Goal: Transaction & Acquisition: Purchase product/service

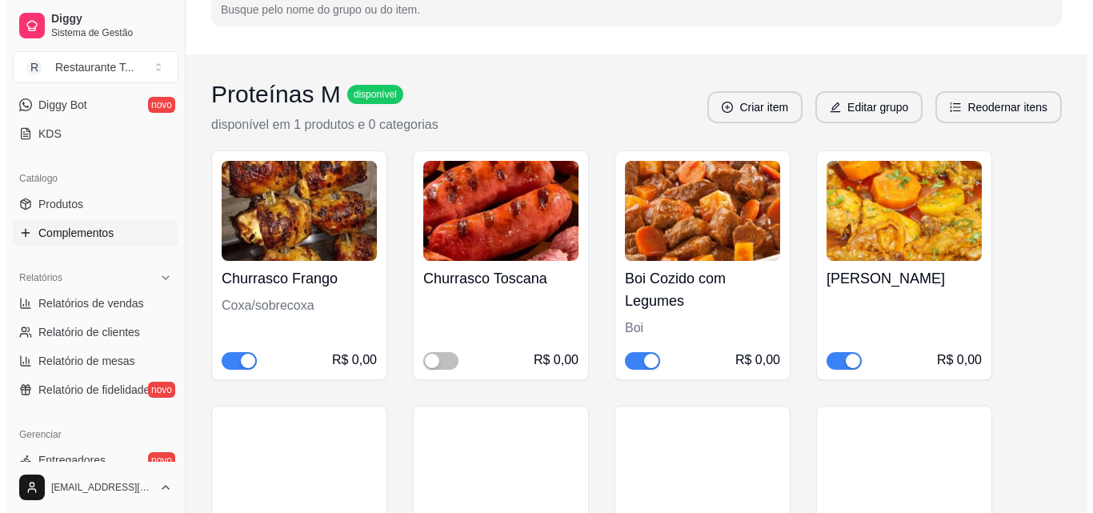
scroll to position [240, 0]
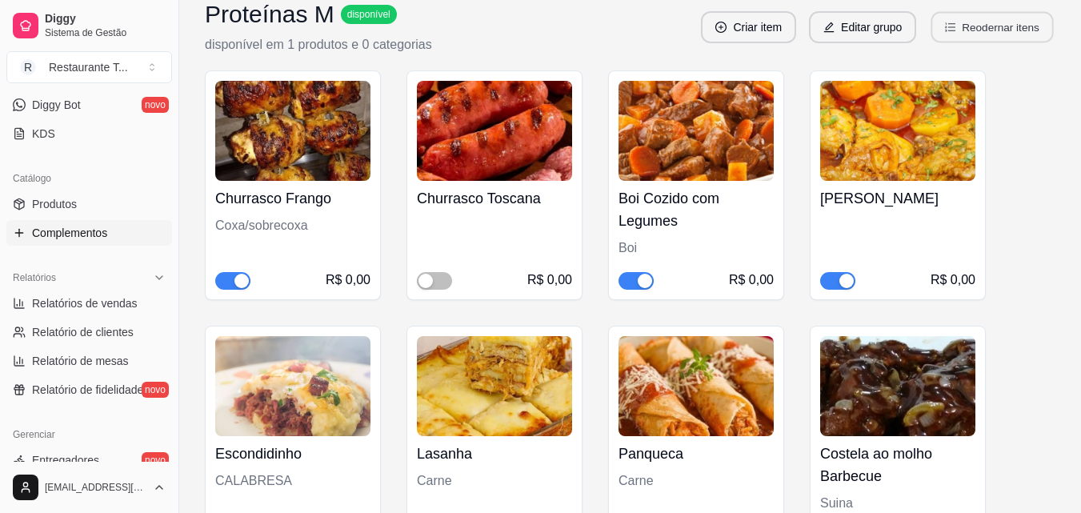
click at [1001, 29] on button "Reodernar itens" at bounding box center [992, 27] width 122 height 31
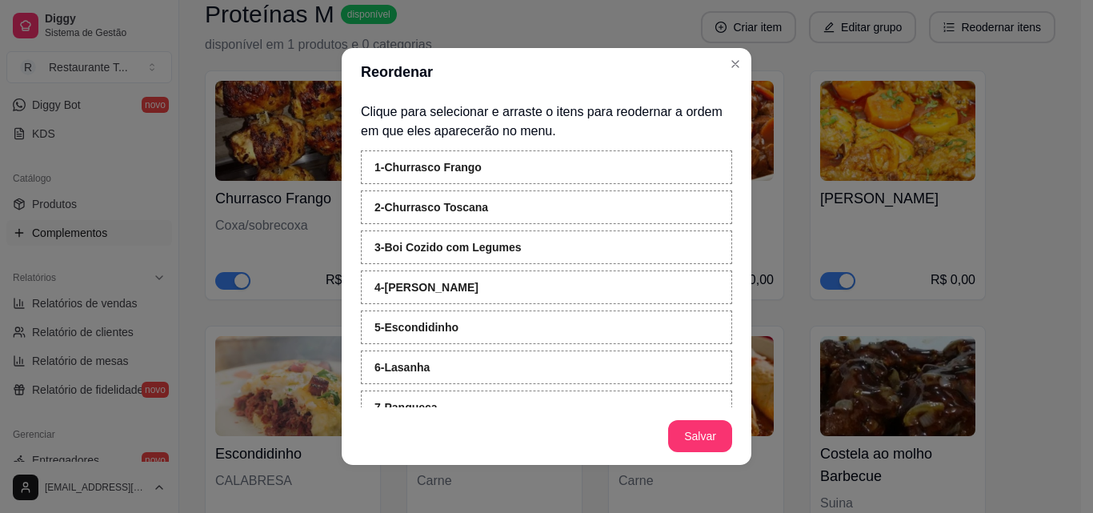
click at [447, 130] on p "Clique para selecionar e arraste o itens para reodernar a ordem em que eles apa…" at bounding box center [546, 121] width 371 height 38
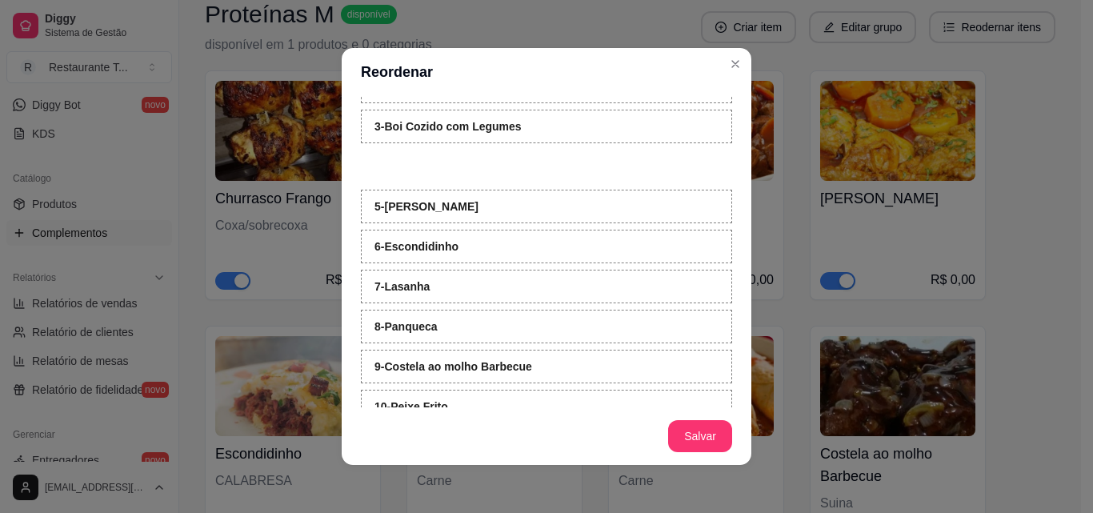
scroll to position [0, 0]
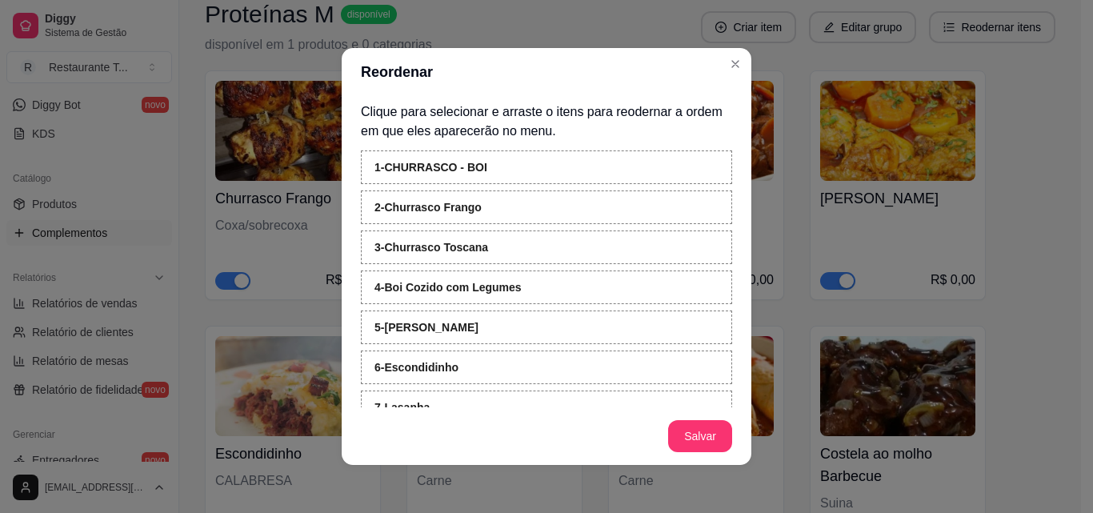
click at [420, 279] on div "4 - Boi Cozido com Legumes" at bounding box center [546, 287] width 371 height 34
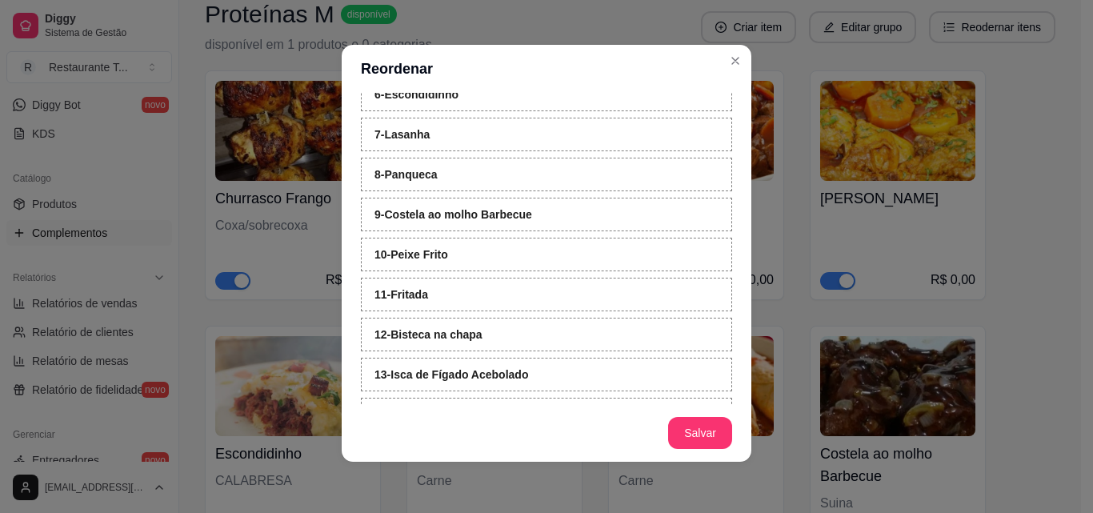
scroll to position [190, 0]
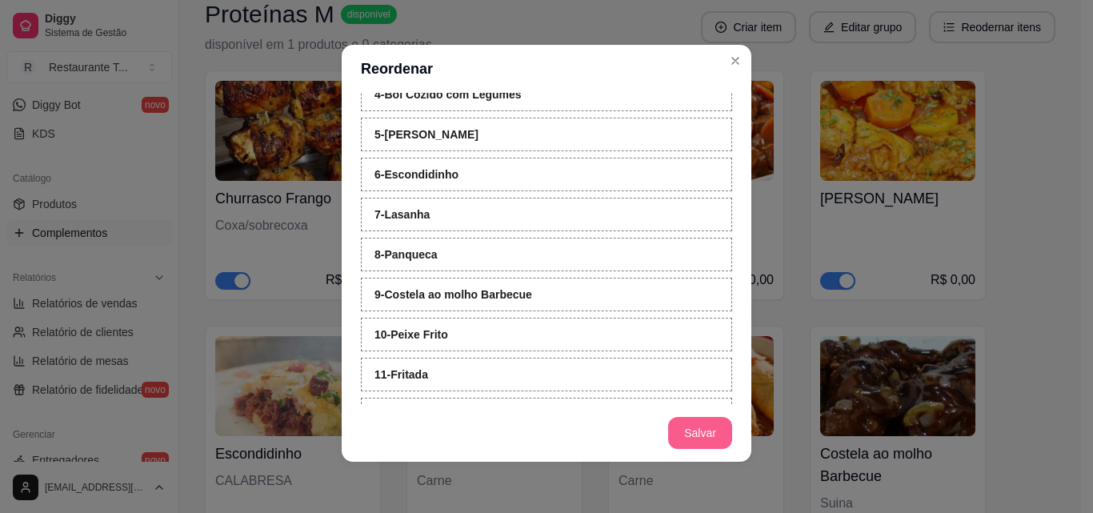
click at [697, 434] on button "Salvar" at bounding box center [700, 433] width 64 height 32
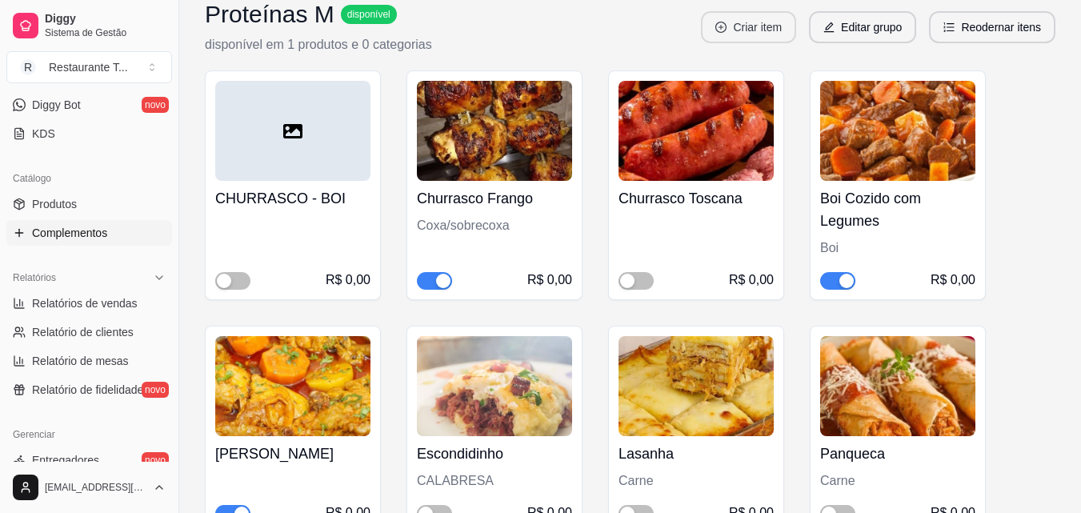
click at [749, 25] on button "Criar item" at bounding box center [748, 27] width 95 height 32
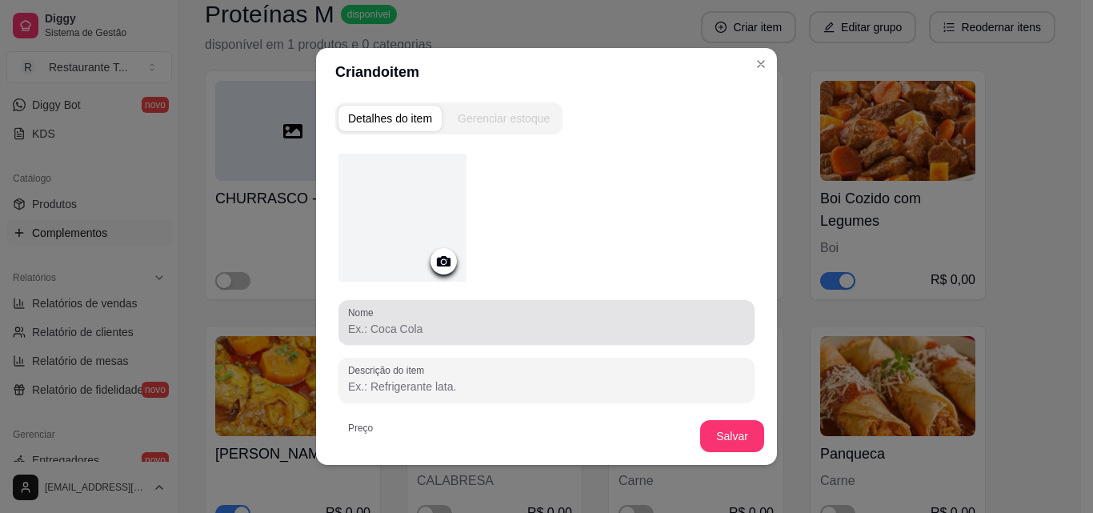
click at [469, 316] on div at bounding box center [546, 322] width 397 height 32
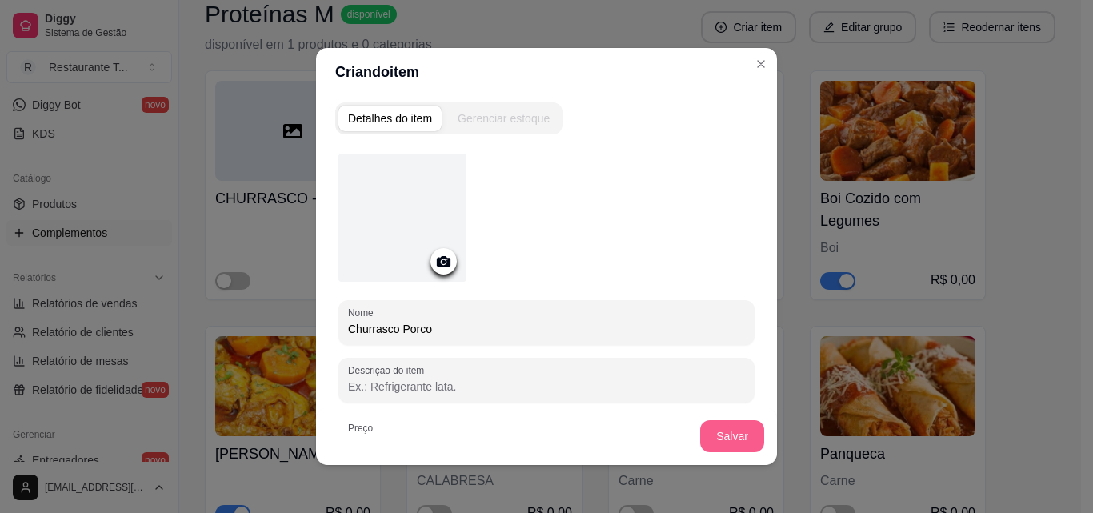
type input "Churrasco Porco"
click at [725, 435] on button "Salvar" at bounding box center [732, 436] width 62 height 31
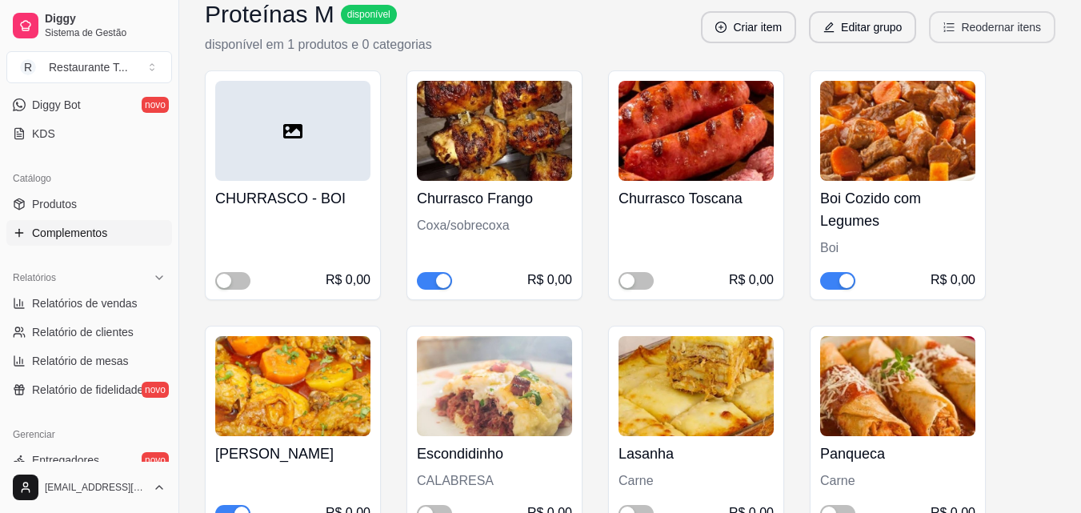
click at [969, 30] on button "Reodernar itens" at bounding box center [992, 27] width 126 height 32
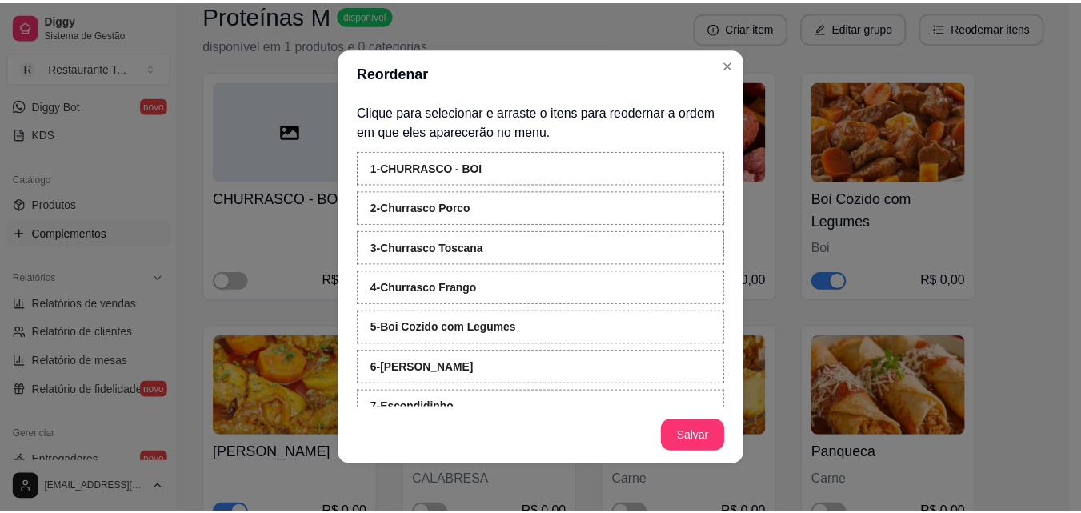
scroll to position [80, 0]
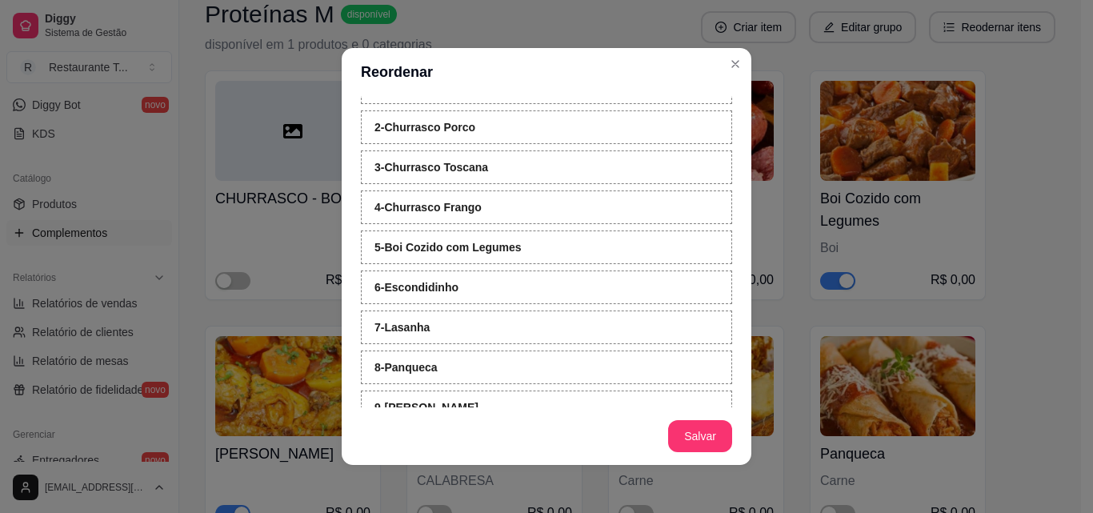
click at [406, 379] on div "8 - Panqueca" at bounding box center [546, 367] width 371 height 34
click at [682, 435] on button "Salvar" at bounding box center [700, 436] width 62 height 31
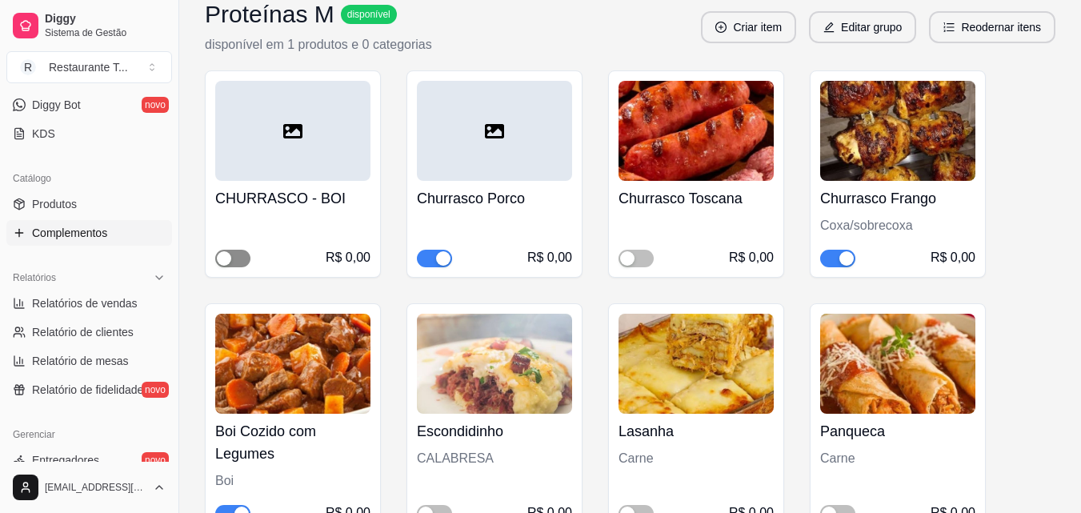
click at [224, 258] on div "button" at bounding box center [224, 258] width 14 height 14
click at [639, 256] on span "button" at bounding box center [635, 259] width 35 height 18
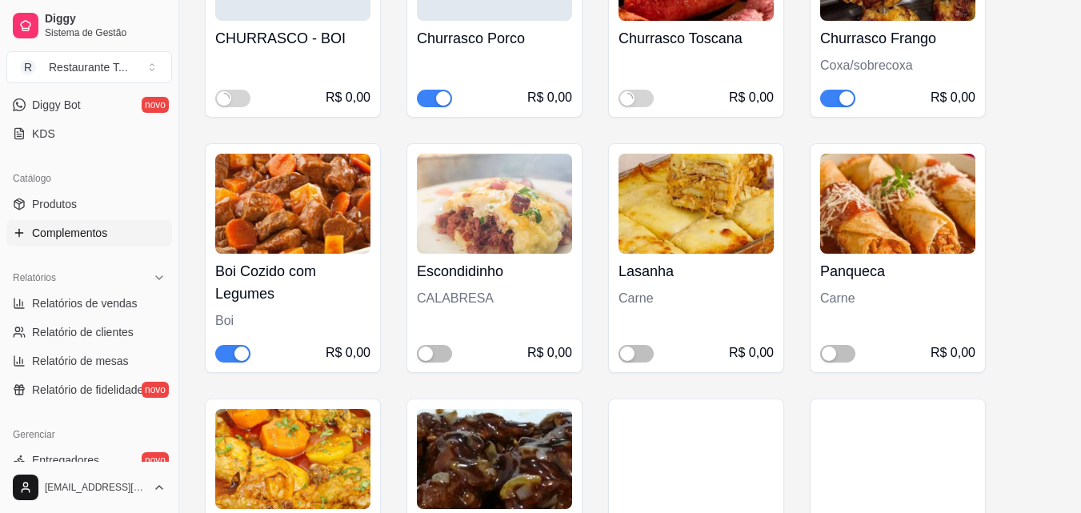
scroll to position [480, 0]
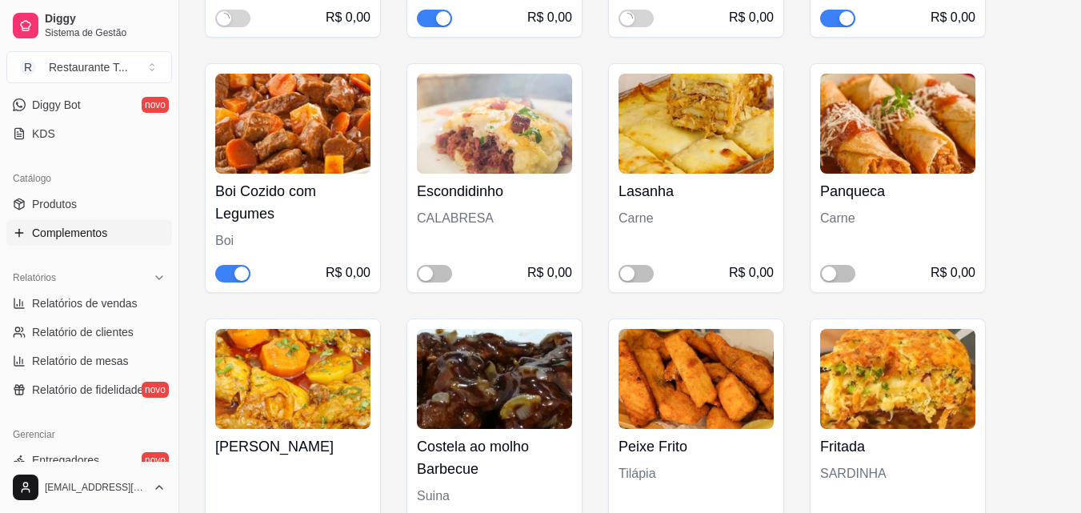
drag, startPoint x: 434, startPoint y: 270, endPoint x: 687, endPoint y: 280, distance: 253.7
click at [449, 274] on span "button" at bounding box center [434, 274] width 35 height 18
click at [653, 270] on span "button" at bounding box center [635, 274] width 35 height 18
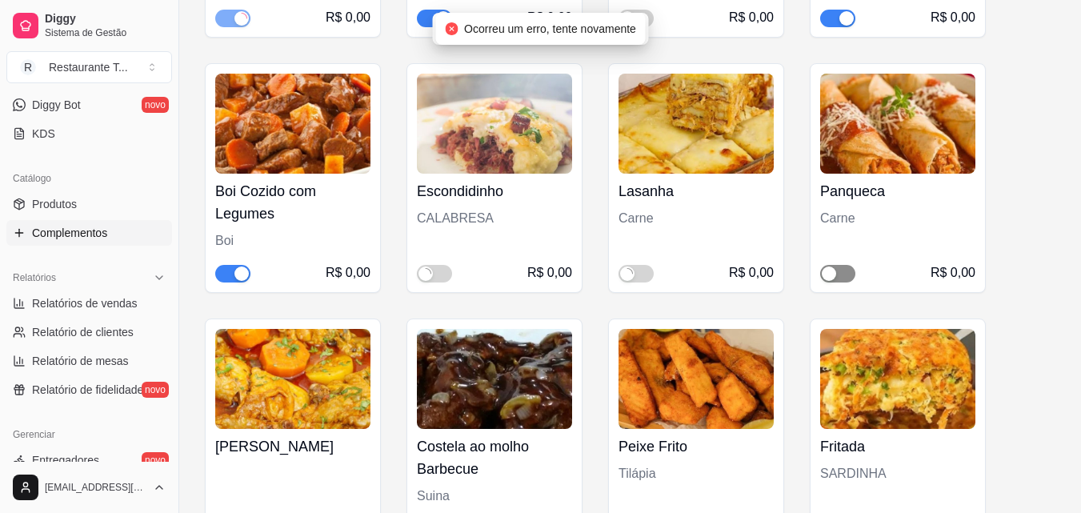
click at [853, 277] on span "button" at bounding box center [837, 274] width 35 height 18
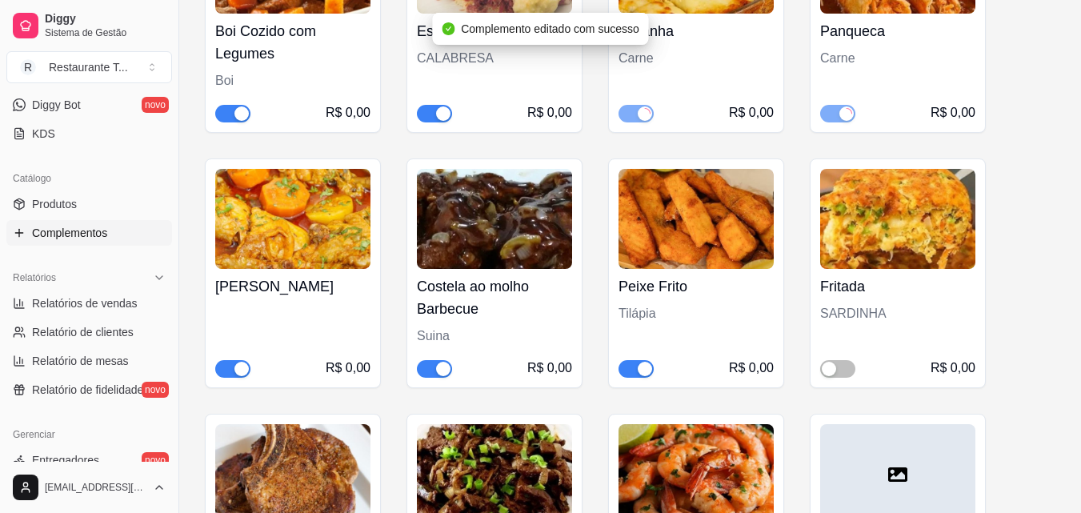
click at [230, 370] on span "button" at bounding box center [232, 369] width 35 height 18
click at [419, 365] on span "button" at bounding box center [434, 369] width 35 height 18
click at [641, 362] on div "button" at bounding box center [644, 369] width 14 height 14
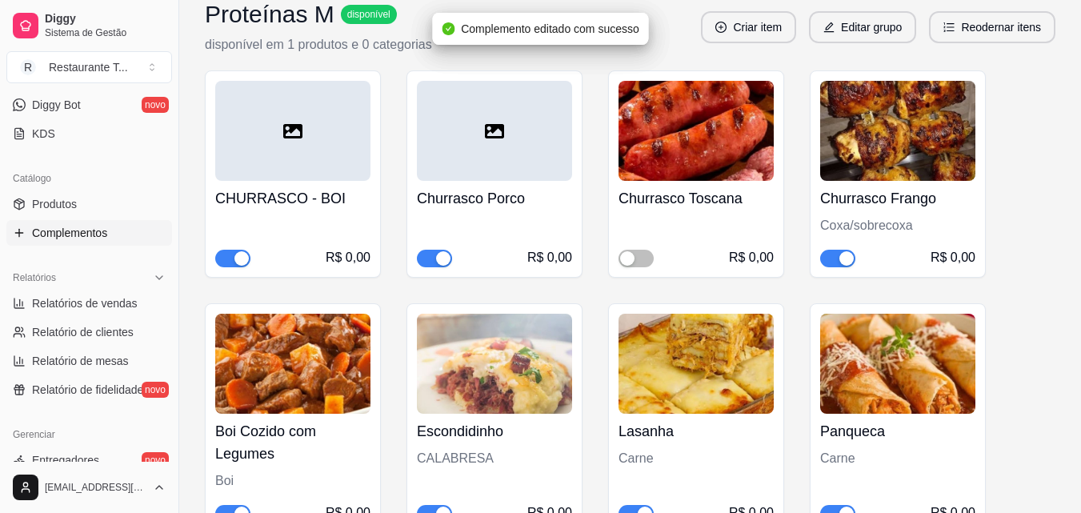
scroll to position [160, 0]
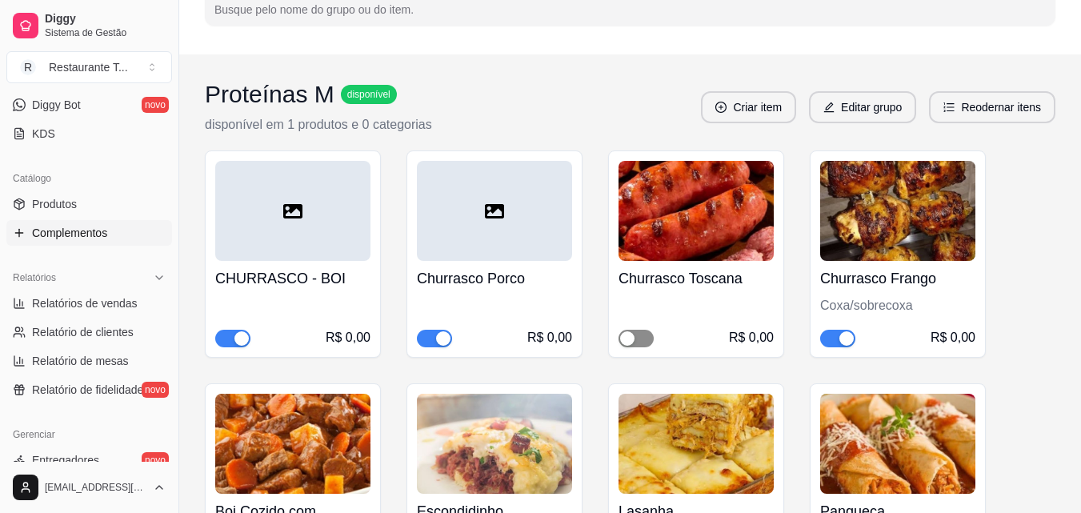
click at [648, 340] on span "button" at bounding box center [635, 339] width 35 height 18
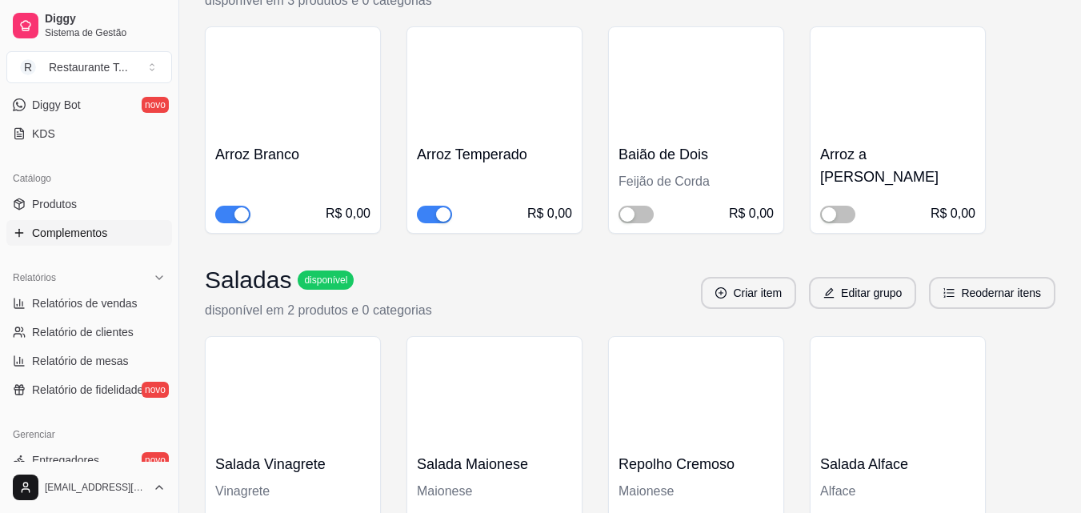
scroll to position [2319, 0]
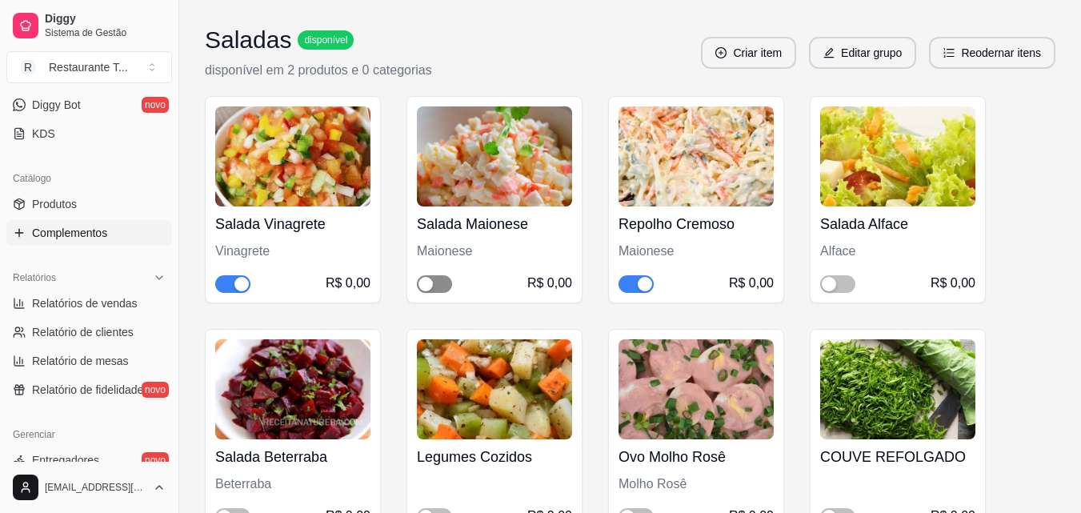
click at [445, 292] on span "button" at bounding box center [434, 284] width 35 height 18
click at [849, 286] on span "button" at bounding box center [837, 284] width 35 height 18
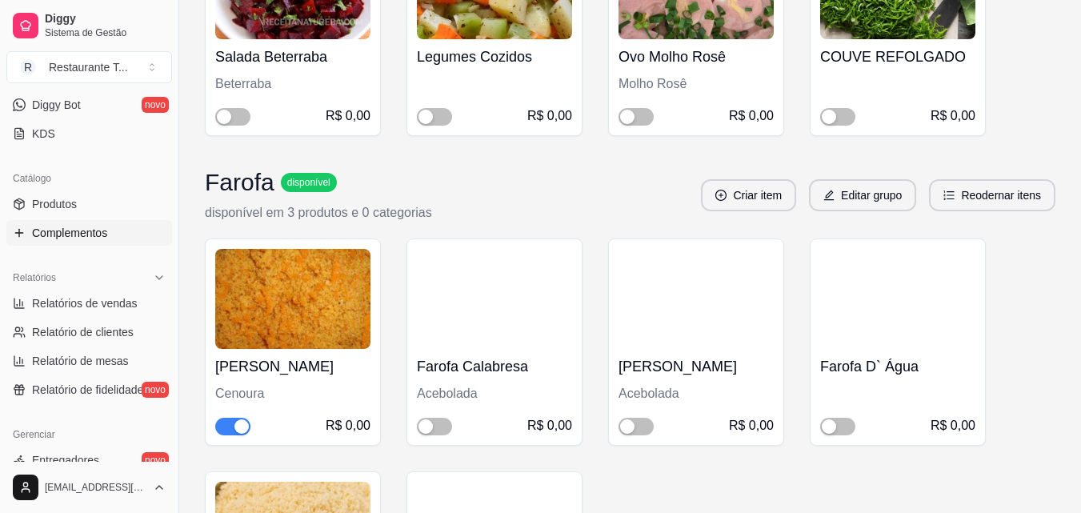
scroll to position [2799, 0]
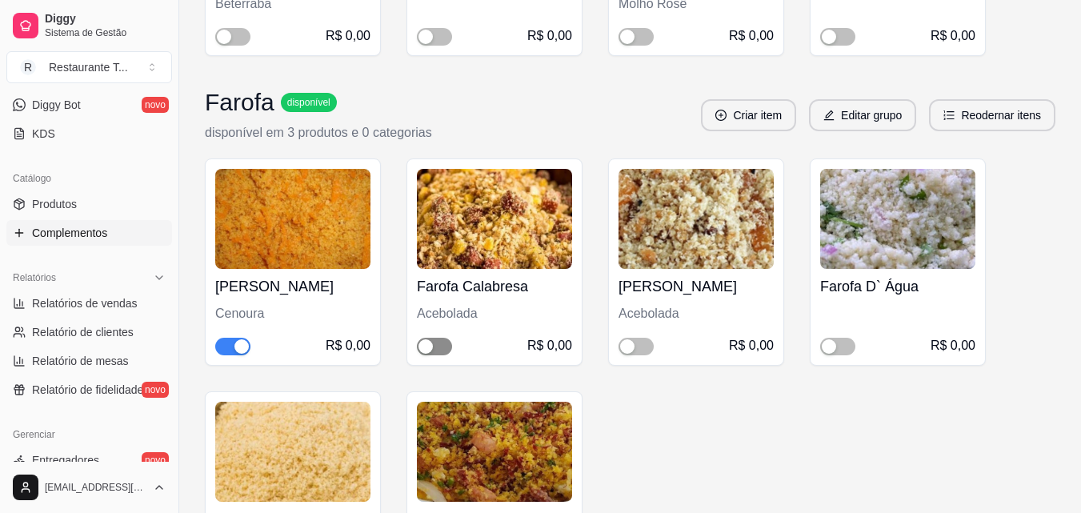
click at [429, 341] on div "button" at bounding box center [425, 346] width 14 height 14
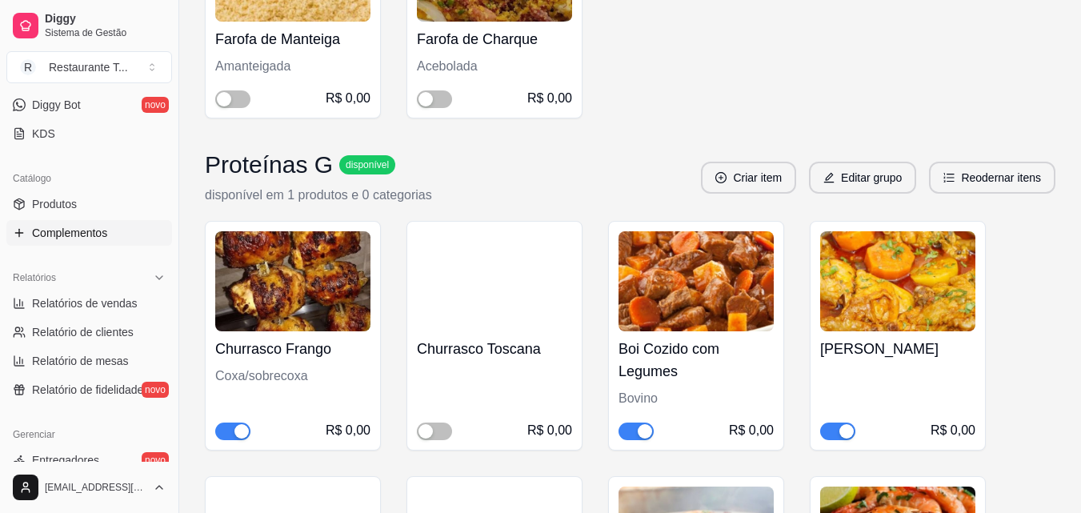
scroll to position [3359, 0]
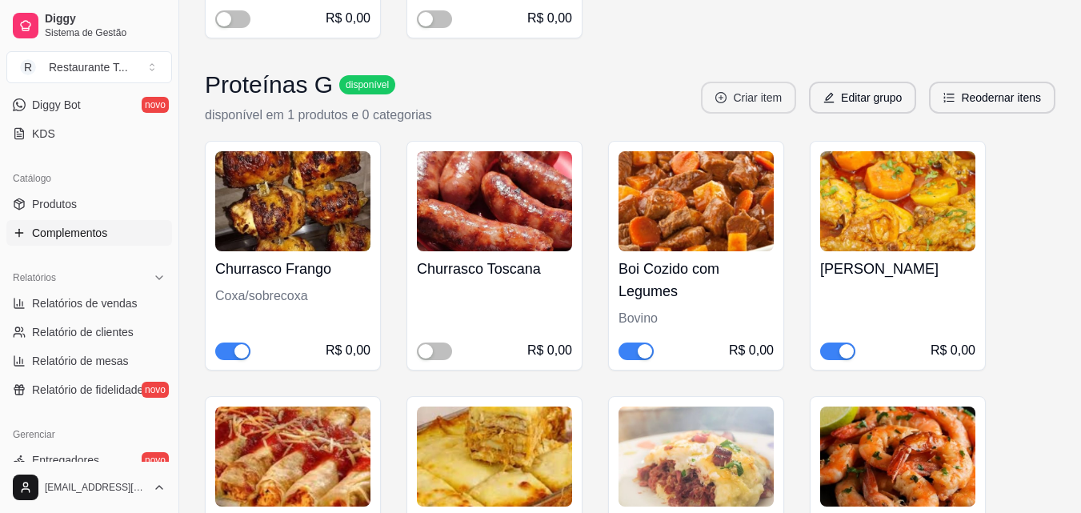
click at [740, 102] on button "Criar item" at bounding box center [748, 98] width 95 height 32
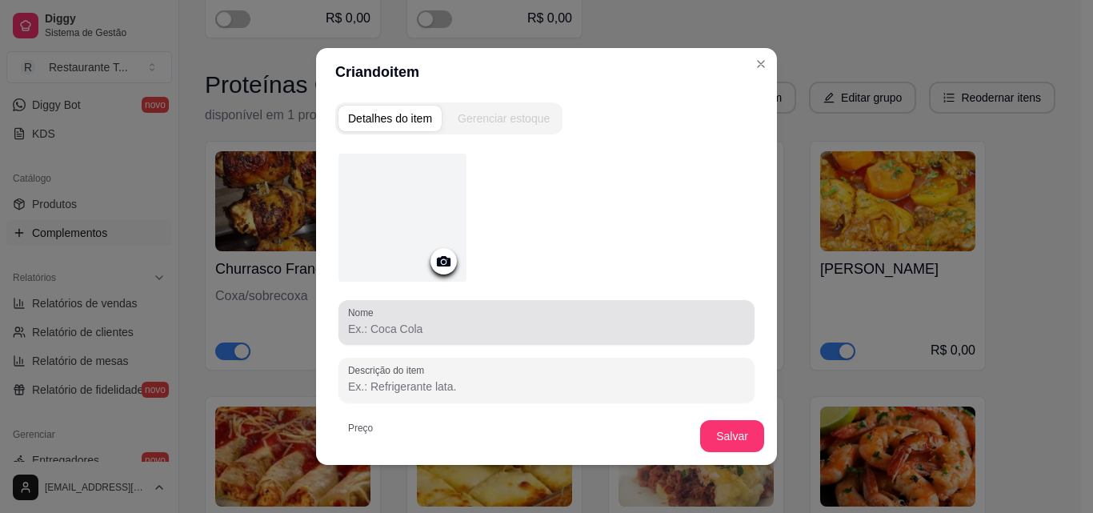
click at [386, 329] on input "Nome" at bounding box center [546, 329] width 397 height 16
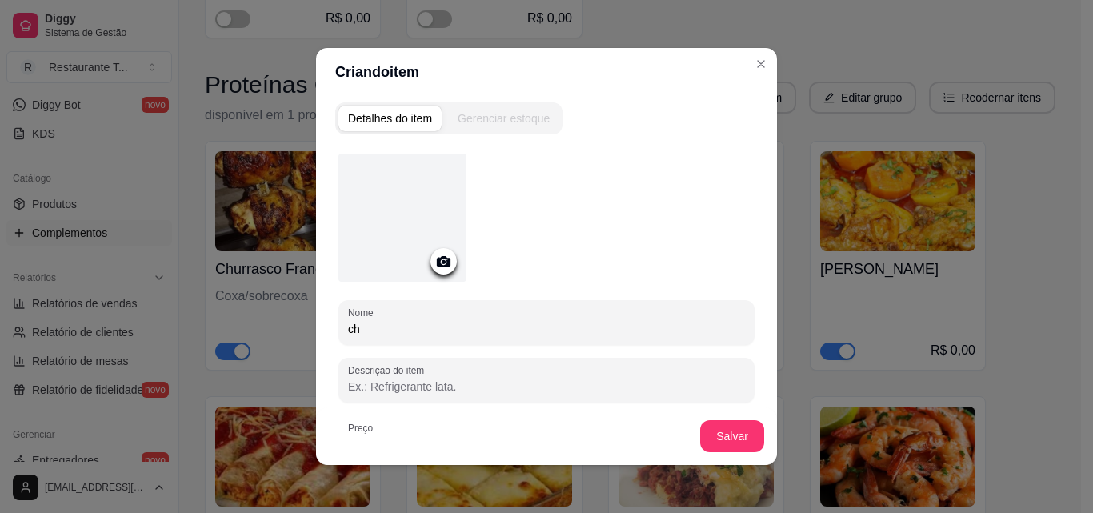
type input "c"
type input "Churrasco Porco"
click at [733, 433] on button "Salvar" at bounding box center [732, 436] width 62 height 31
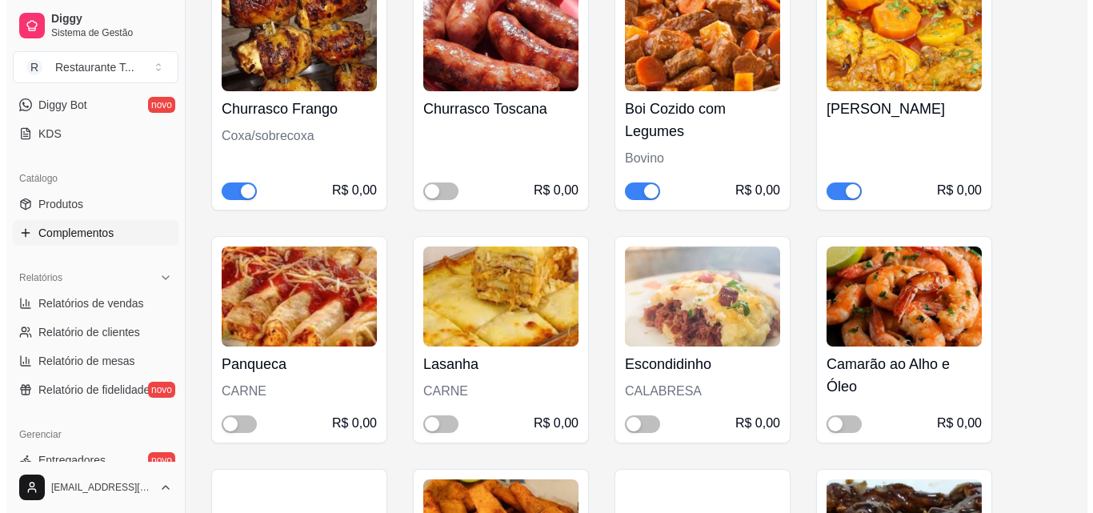
scroll to position [3279, 0]
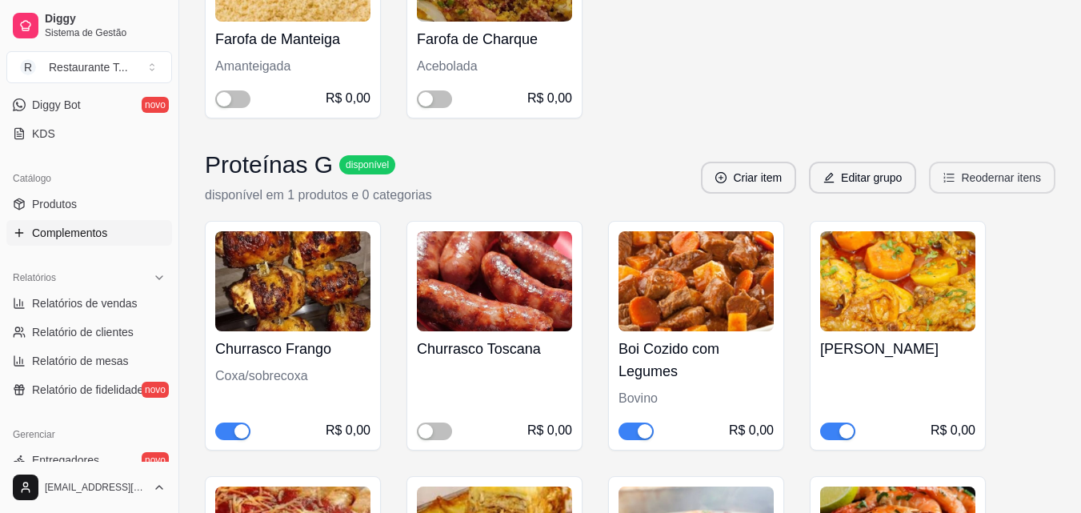
click at [1011, 182] on button "Reodernar itens" at bounding box center [992, 178] width 126 height 32
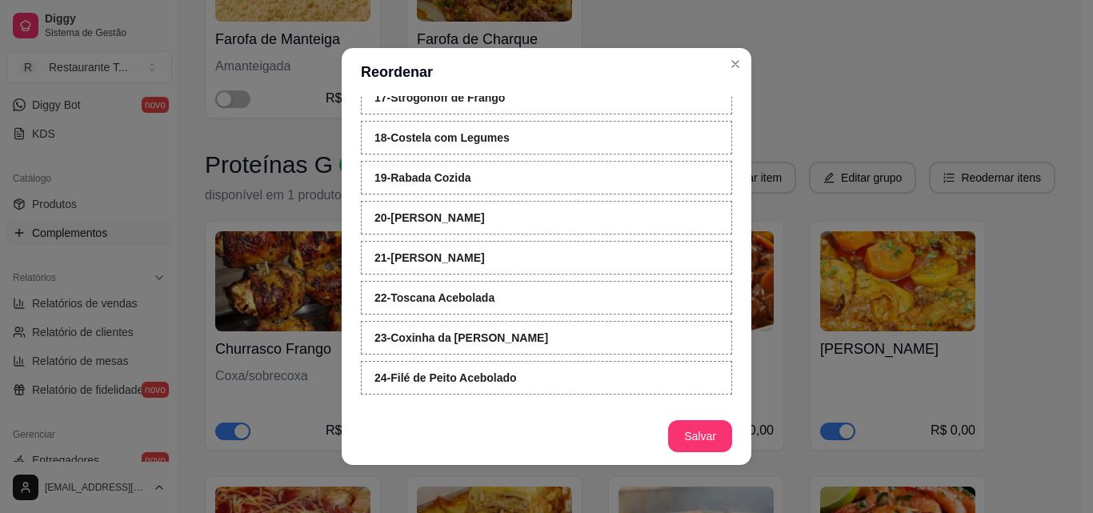
scroll to position [3, 0]
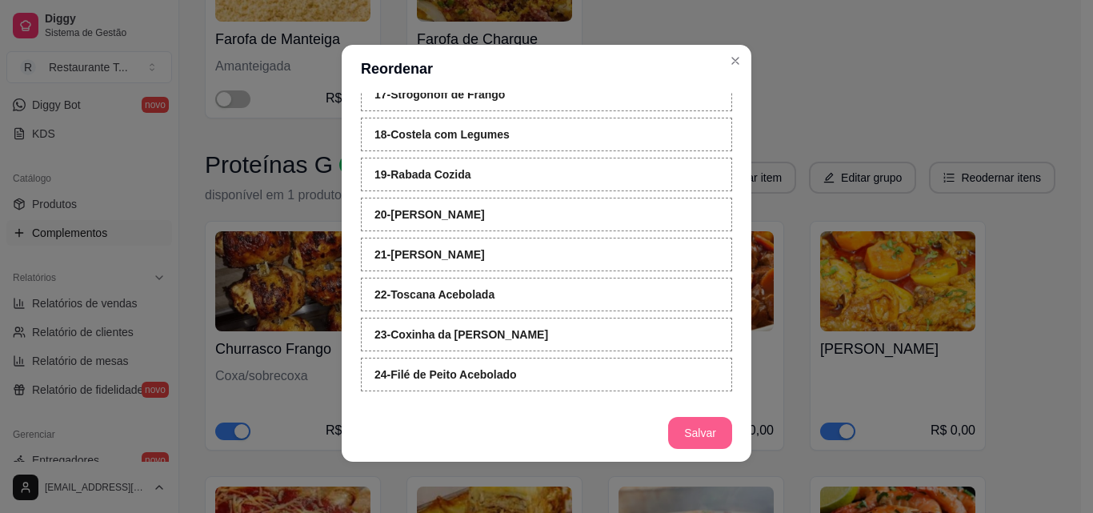
click at [686, 429] on button "Salvar" at bounding box center [700, 433] width 64 height 32
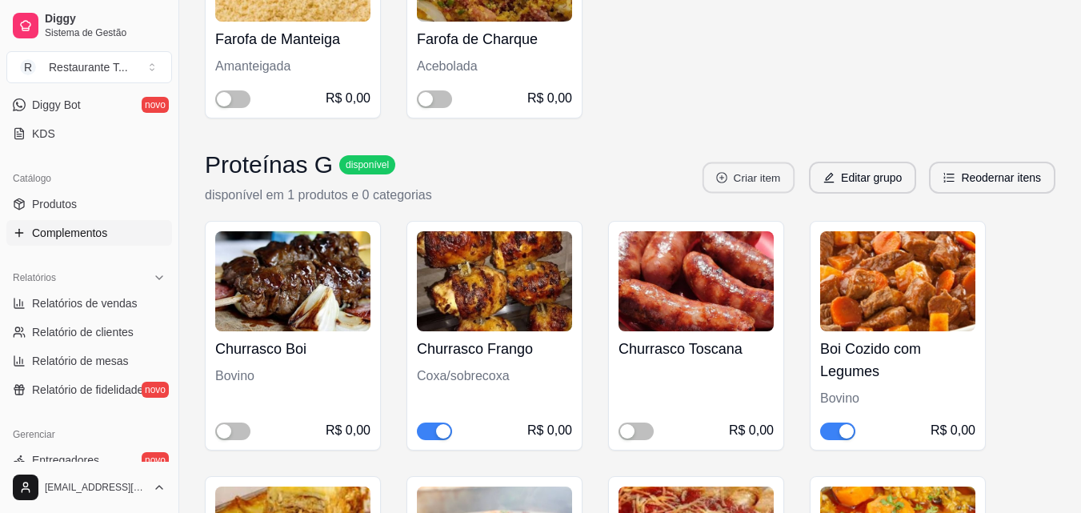
click at [765, 182] on button "Criar item" at bounding box center [748, 177] width 92 height 31
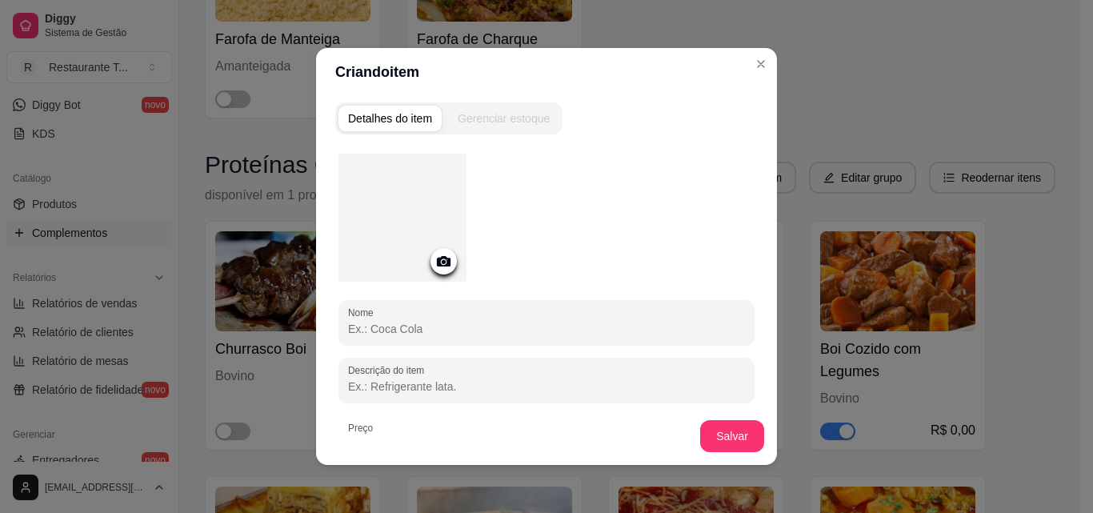
click at [461, 322] on input "Nome" at bounding box center [546, 329] width 397 height 16
type input "c"
type input "Churrasco Porco"
click at [704, 434] on button "Salvar" at bounding box center [732, 436] width 62 height 31
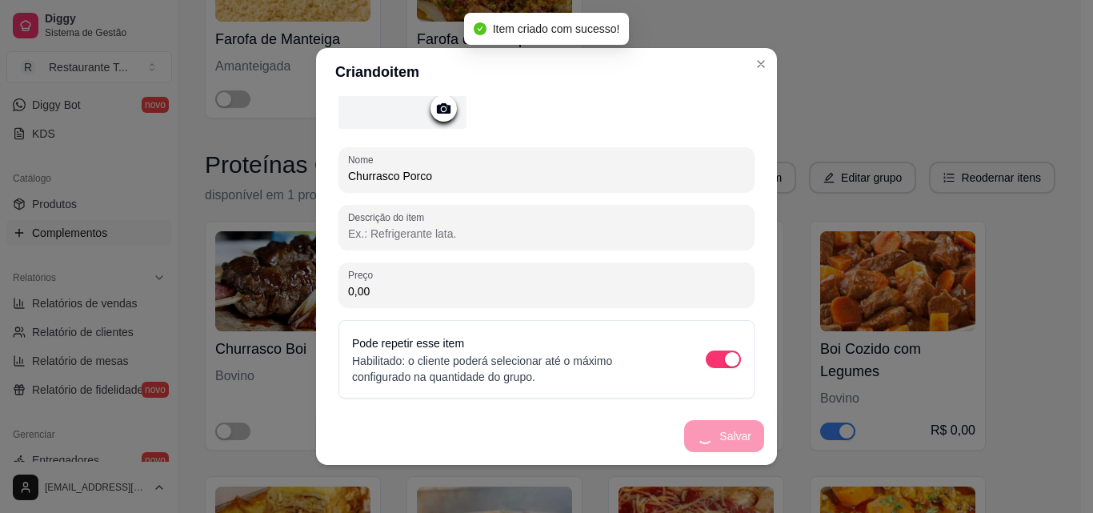
scroll to position [0, 0]
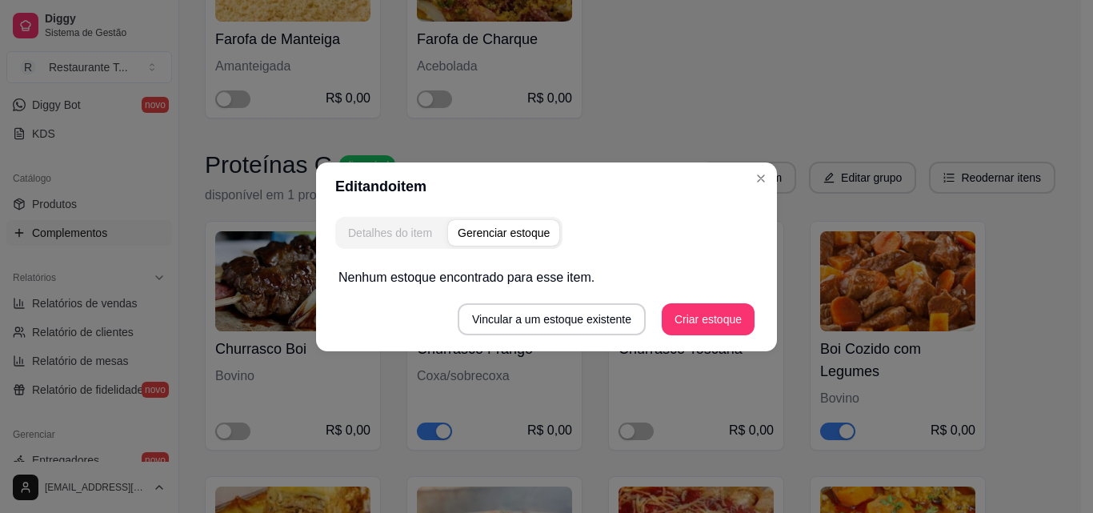
click at [409, 238] on div "Detalhes do item" at bounding box center [390, 233] width 84 height 16
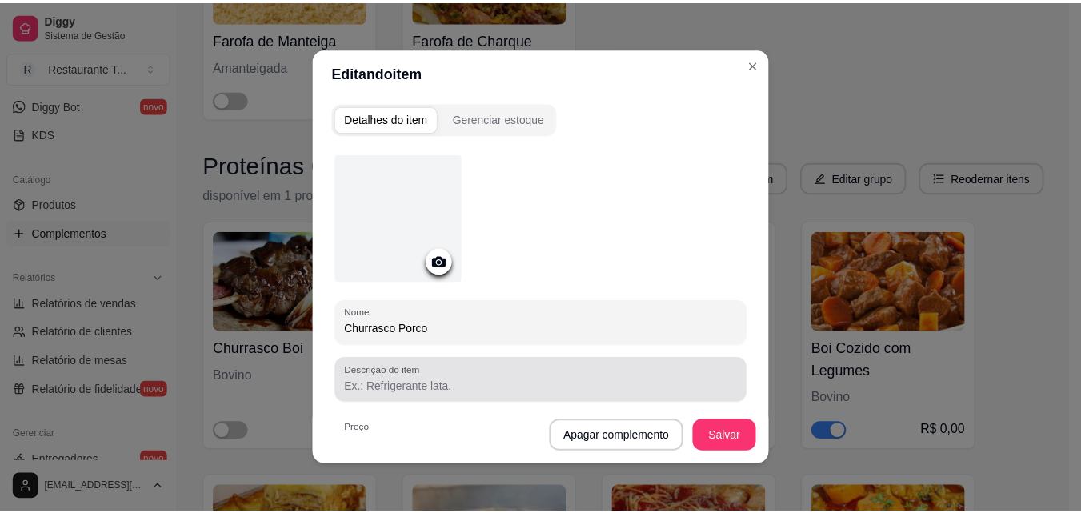
scroll to position [160, 0]
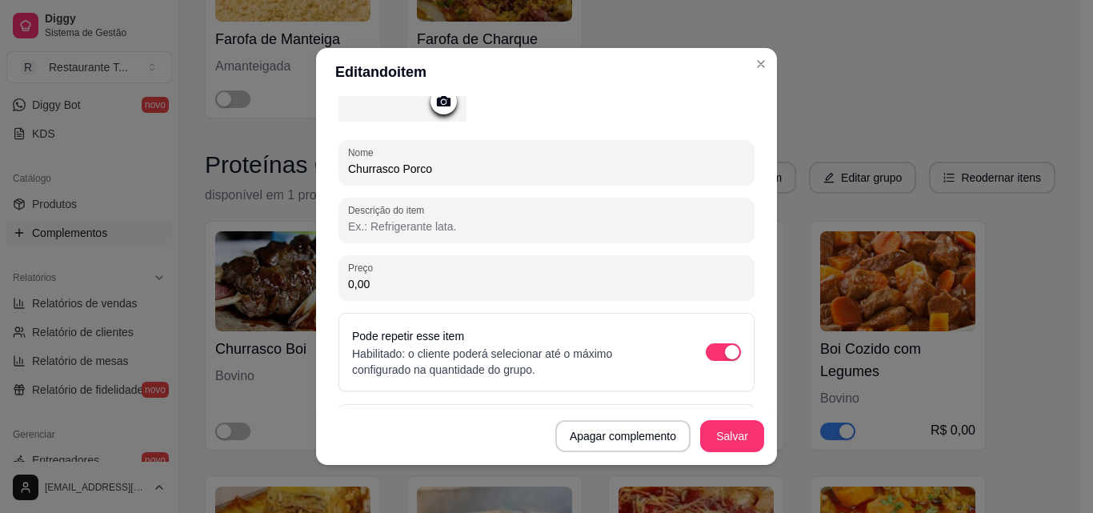
click at [459, 228] on input "Descrição do item" at bounding box center [546, 226] width 397 height 16
type input "b"
type input "Bisteca"
click at [709, 429] on button "Salvar" at bounding box center [732, 436] width 62 height 31
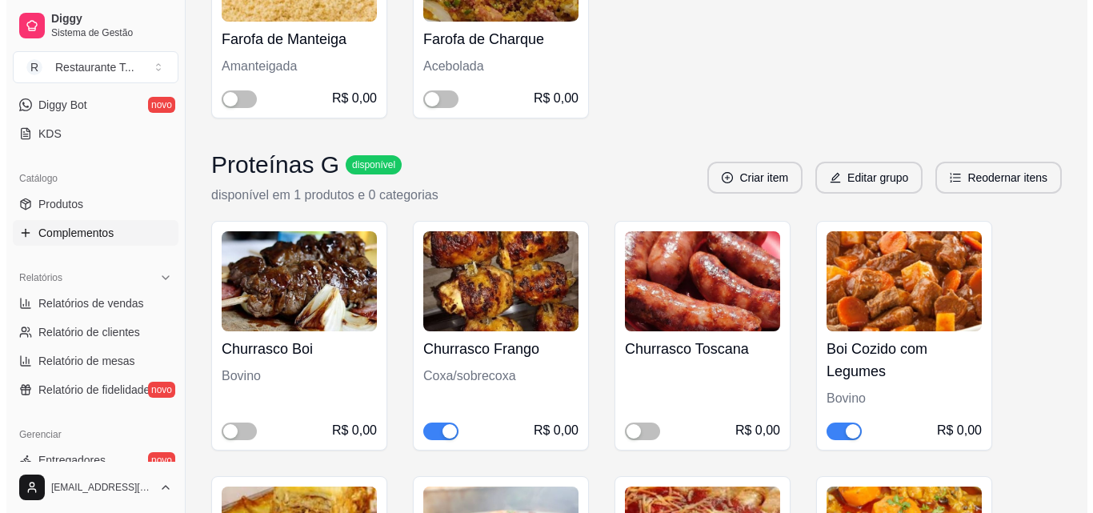
scroll to position [3359, 0]
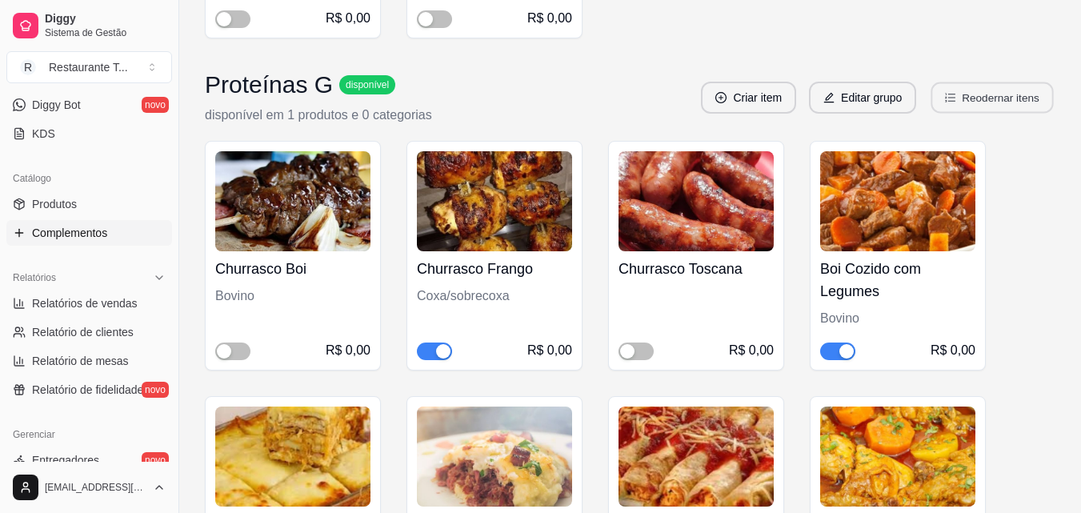
click at [993, 96] on button "Reodernar itens" at bounding box center [992, 97] width 122 height 31
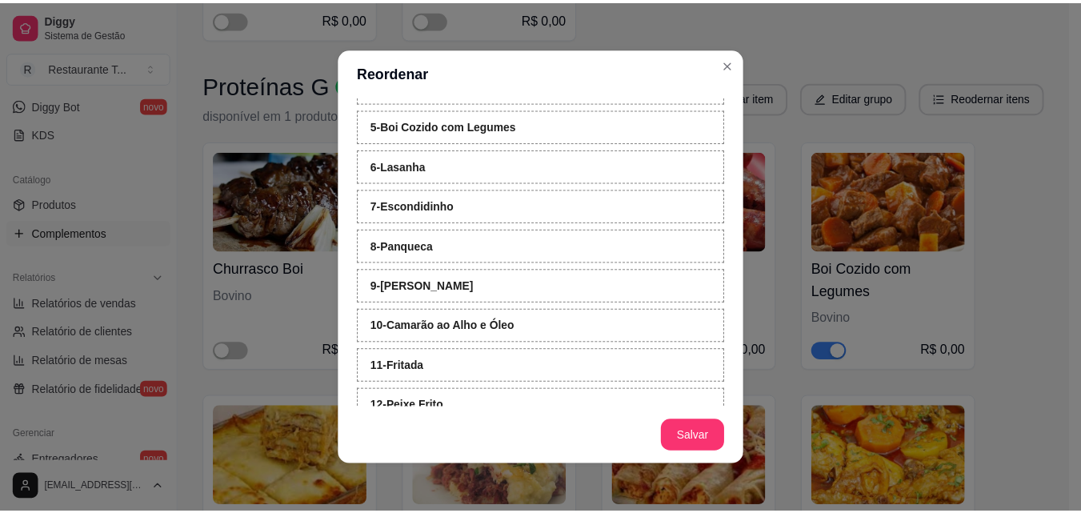
scroll to position [79, 0]
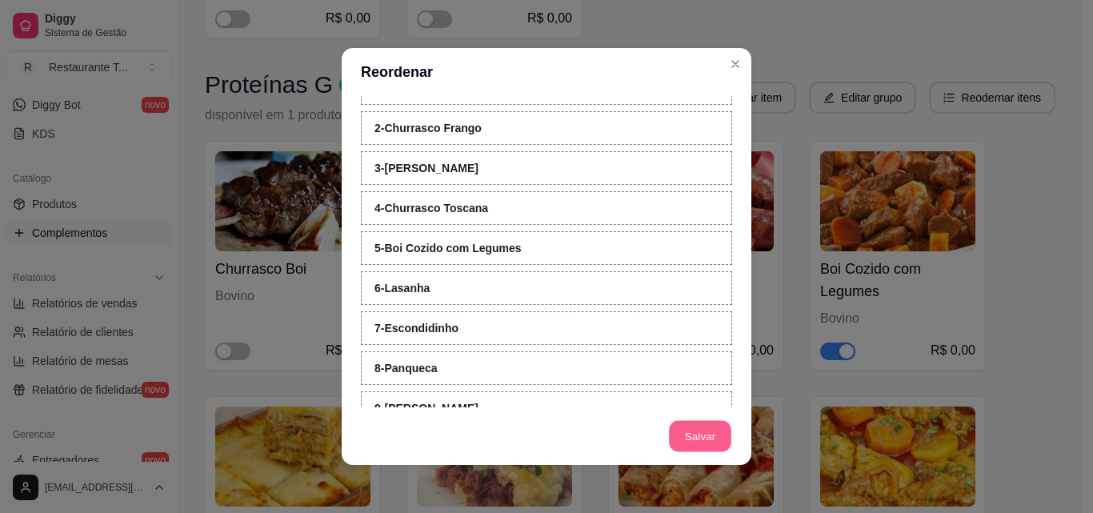
click at [709, 442] on button "Salvar" at bounding box center [700, 436] width 62 height 31
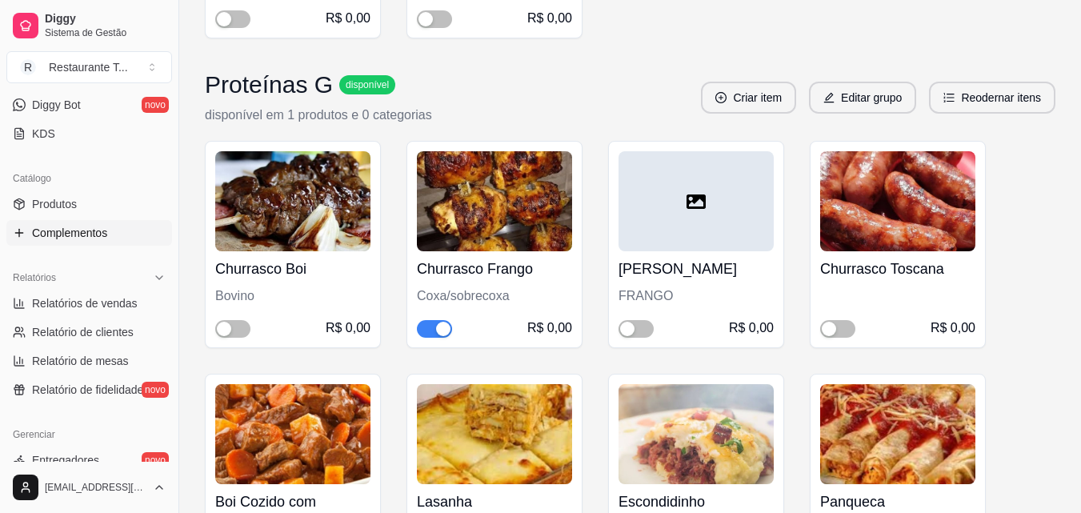
scroll to position [3439, 0]
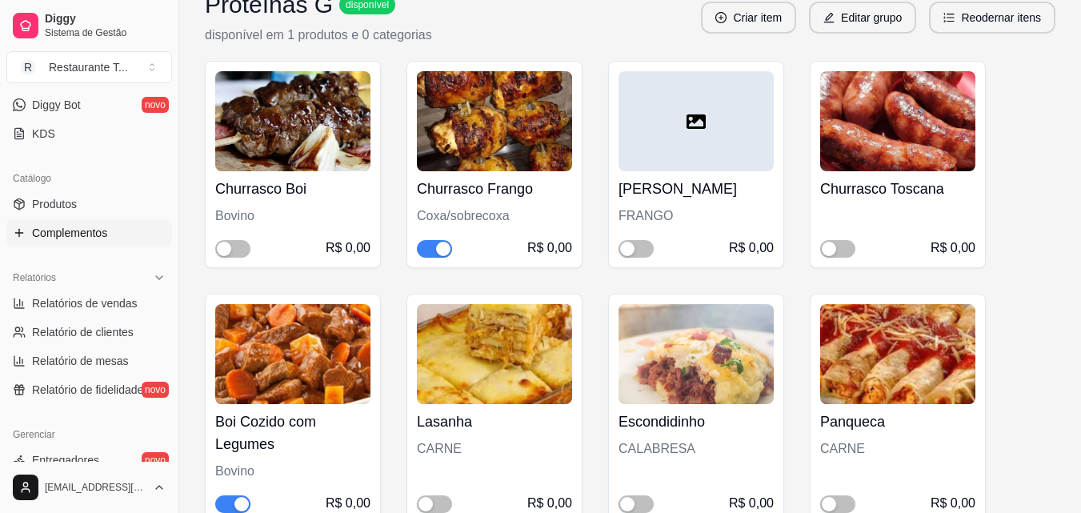
click at [689, 154] on div at bounding box center [695, 121] width 155 height 100
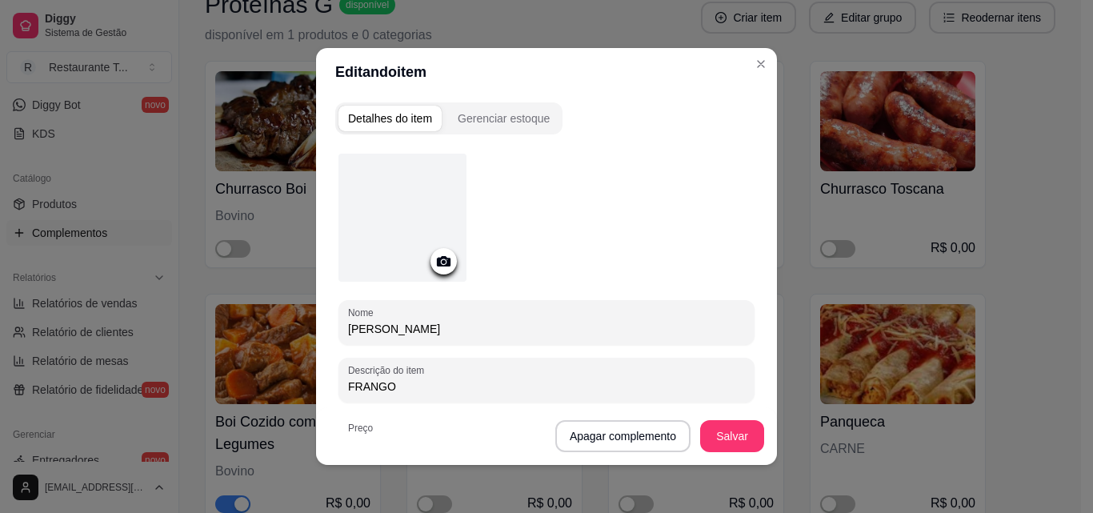
drag, startPoint x: 461, startPoint y: 326, endPoint x: 172, endPoint y: 342, distance: 289.1
click at [172, 342] on div "Editando item Detalhes do item Gerenciar estoque Nome Frango Empanado Descrição…" at bounding box center [546, 256] width 1093 height 513
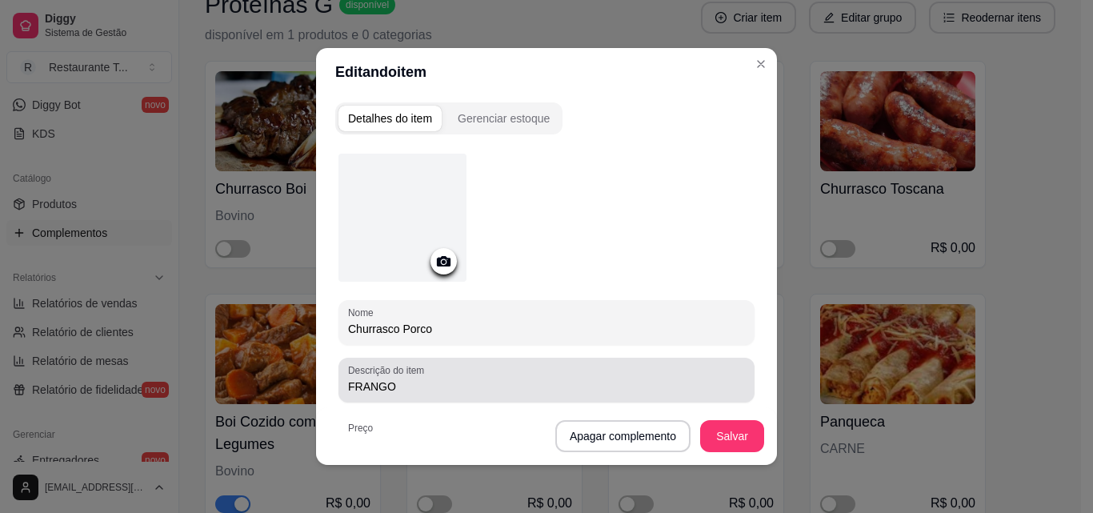
type input "Churrasco Porco"
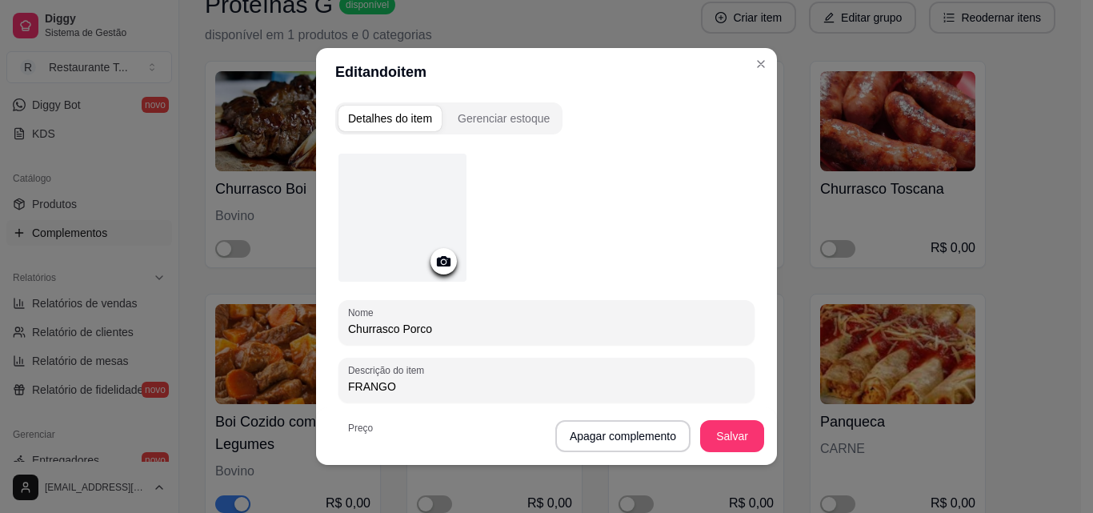
drag, startPoint x: 390, startPoint y: 390, endPoint x: 311, endPoint y: 389, distance: 79.2
click at [316, 389] on div "Detalhes do item Gerenciar estoque Nome Churrasco Porco Descrição do item FRANG…" at bounding box center [546, 280] width 461 height 369
type input "Bisteca"
click at [740, 427] on button "Salvar" at bounding box center [732, 436] width 64 height 32
click at [738, 441] on button "Salvar" at bounding box center [732, 436] width 64 height 32
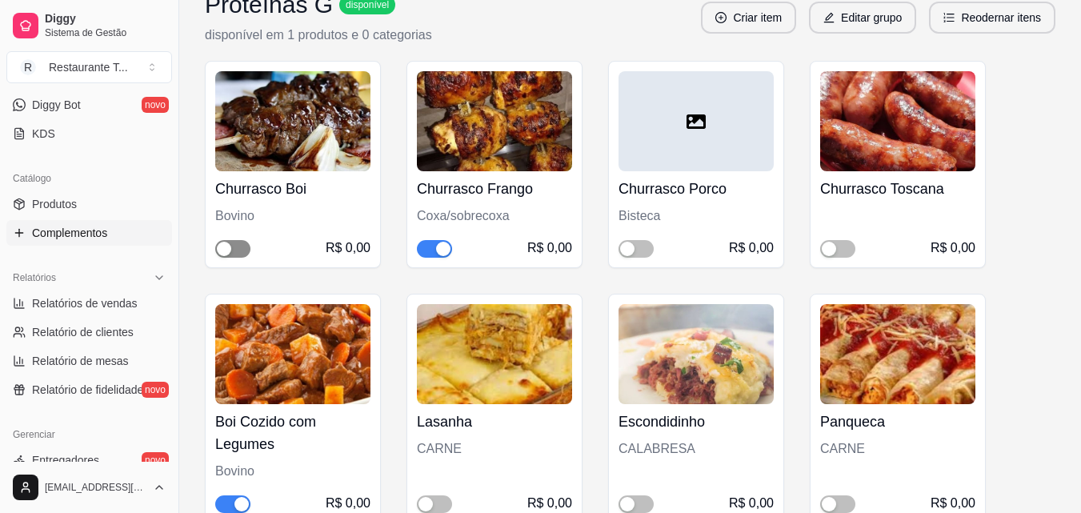
click at [233, 250] on button "button" at bounding box center [232, 249] width 35 height 18
click at [621, 246] on div "button" at bounding box center [627, 249] width 14 height 14
click at [834, 251] on div "button" at bounding box center [828, 249] width 14 height 14
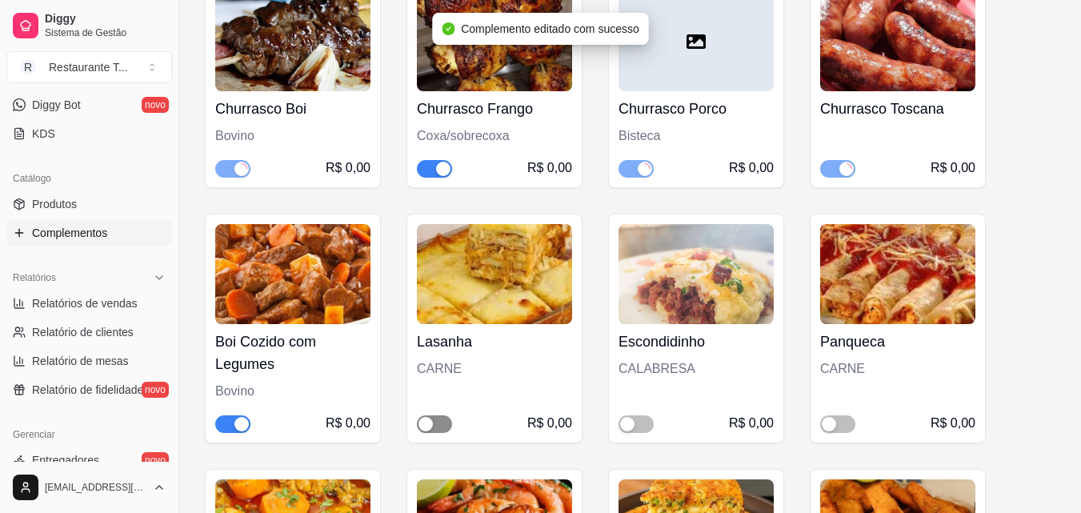
click at [424, 427] on div "button" at bounding box center [425, 424] width 14 height 14
click at [649, 420] on span "button" at bounding box center [635, 424] width 35 height 18
click at [838, 421] on span "button" at bounding box center [837, 424] width 35 height 18
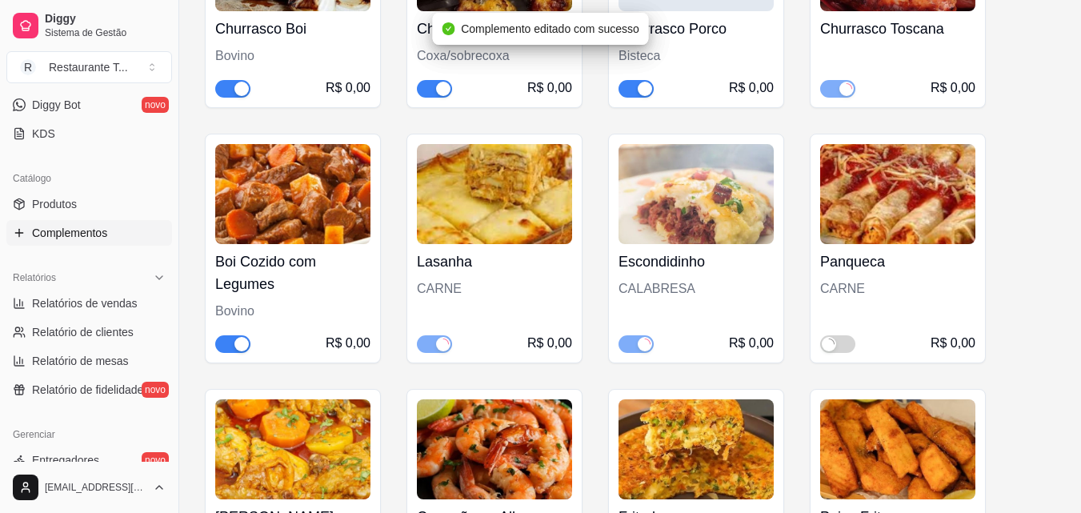
scroll to position [3839, 0]
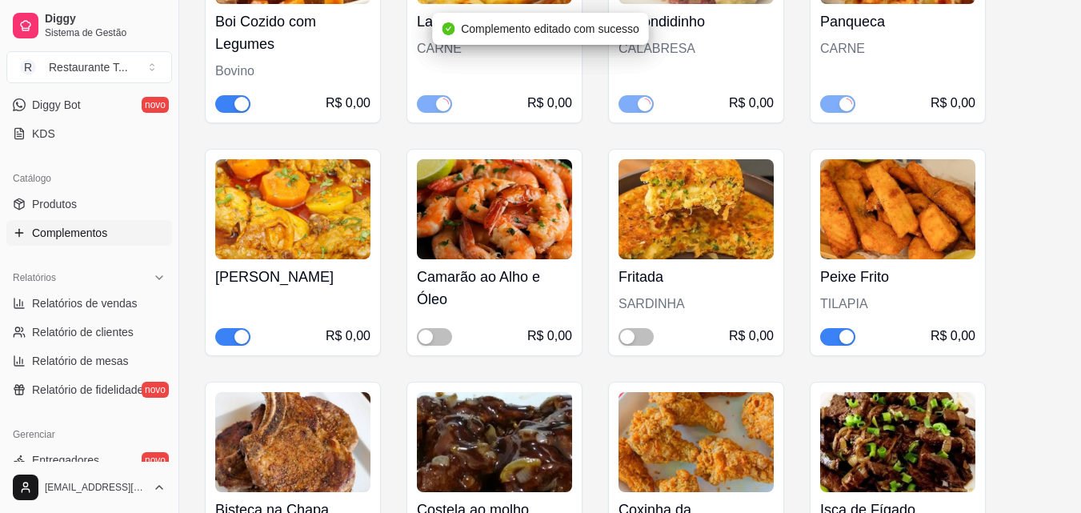
click at [238, 329] on span "button" at bounding box center [232, 337] width 35 height 18
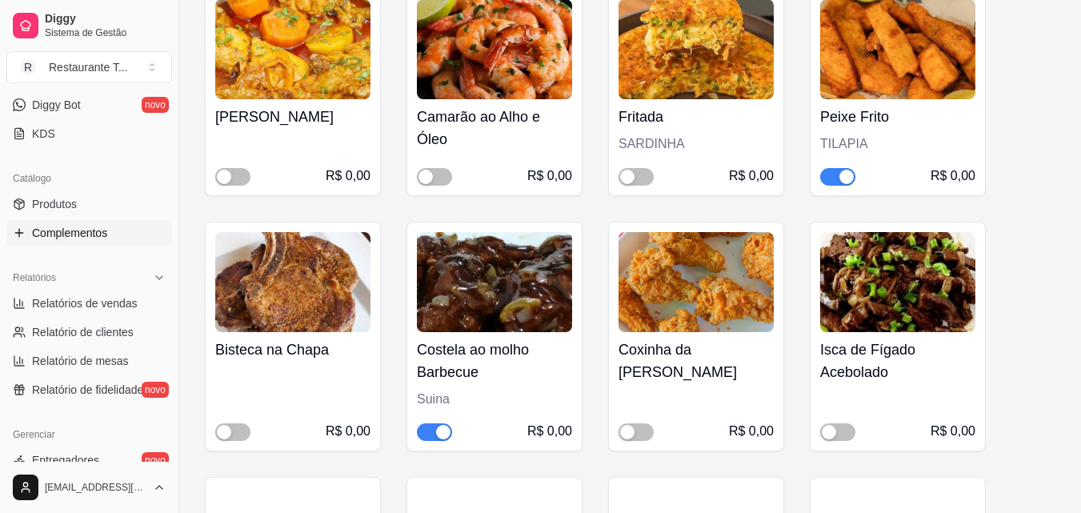
scroll to position [4079, 0]
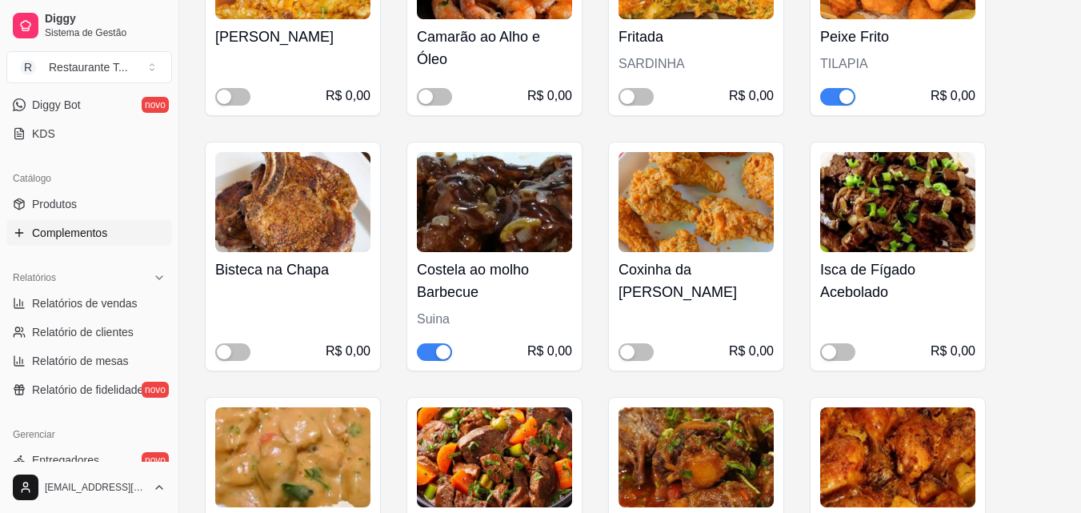
click at [430, 346] on span "button" at bounding box center [434, 352] width 35 height 18
click at [836, 101] on span "button" at bounding box center [837, 97] width 35 height 18
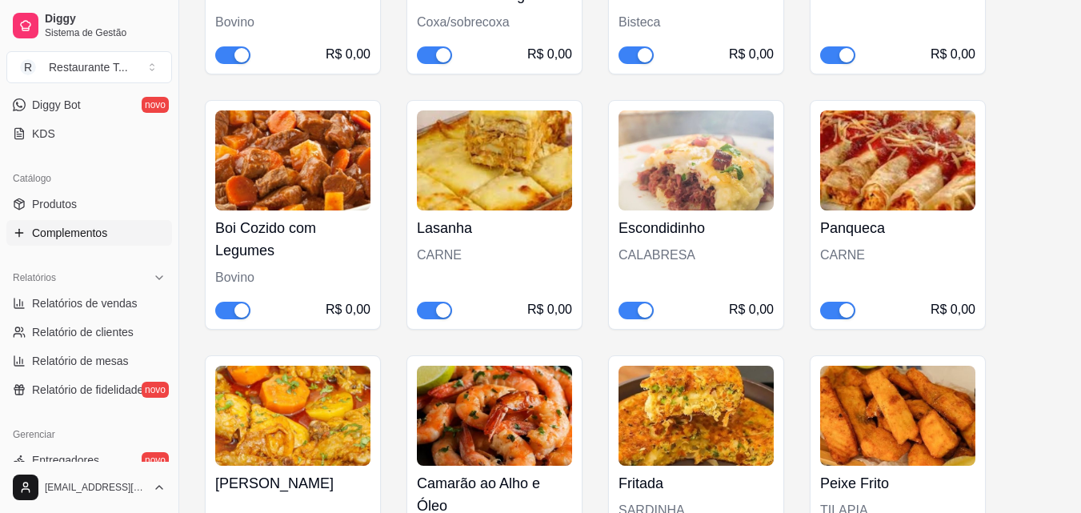
scroll to position [0, 0]
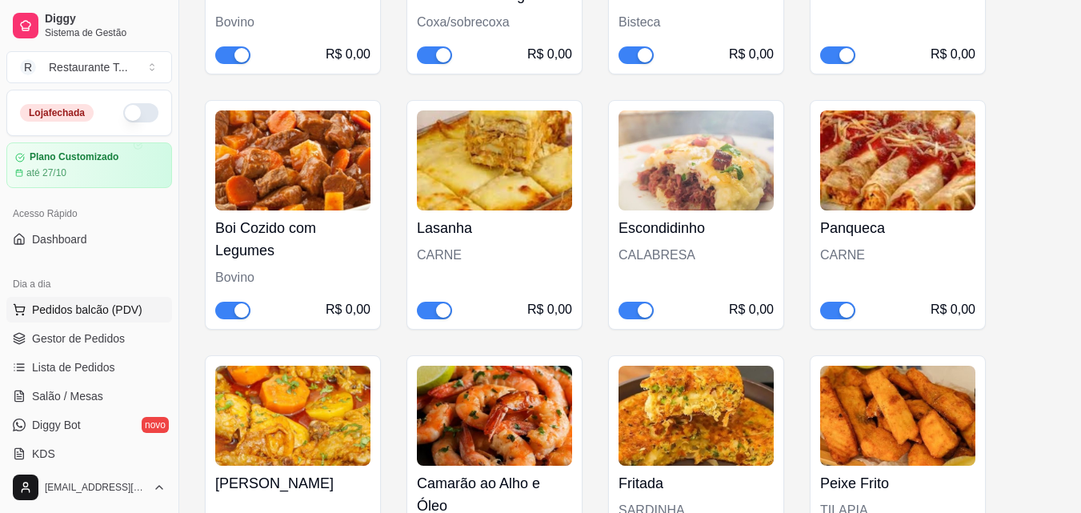
click at [78, 310] on span "Pedidos balcão (PDV)" at bounding box center [87, 310] width 110 height 16
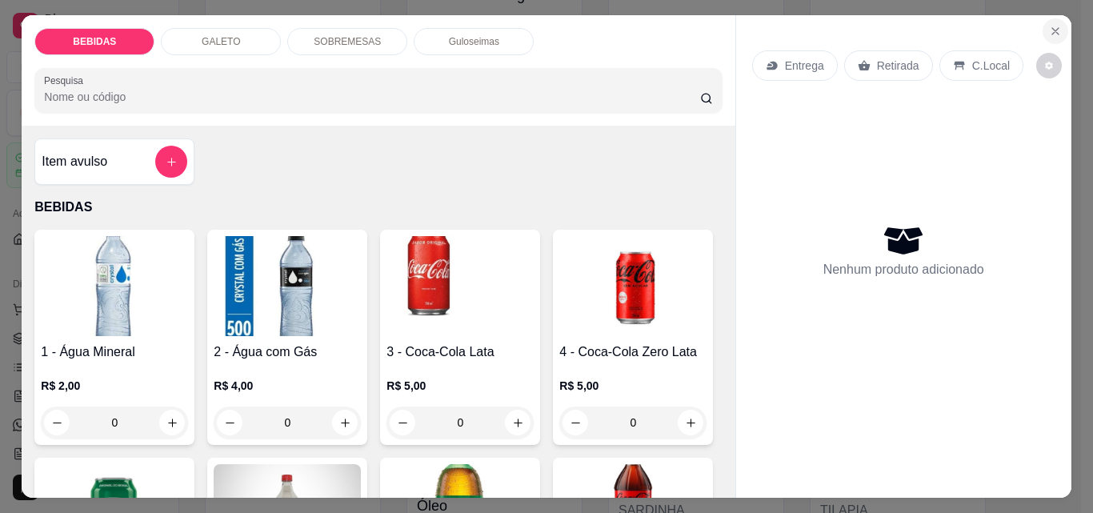
click at [1049, 25] on icon "Close" at bounding box center [1055, 31] width 13 height 13
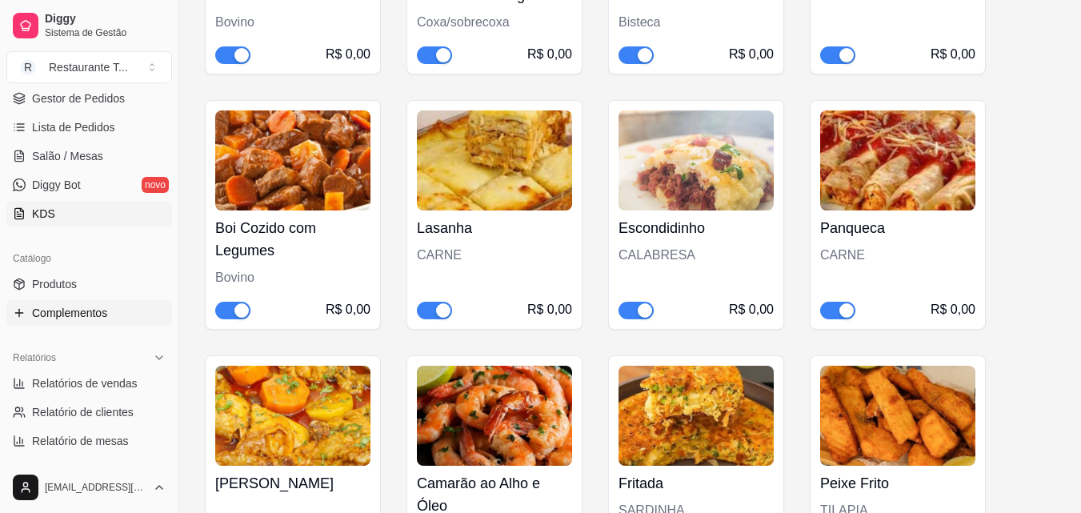
scroll to position [320, 0]
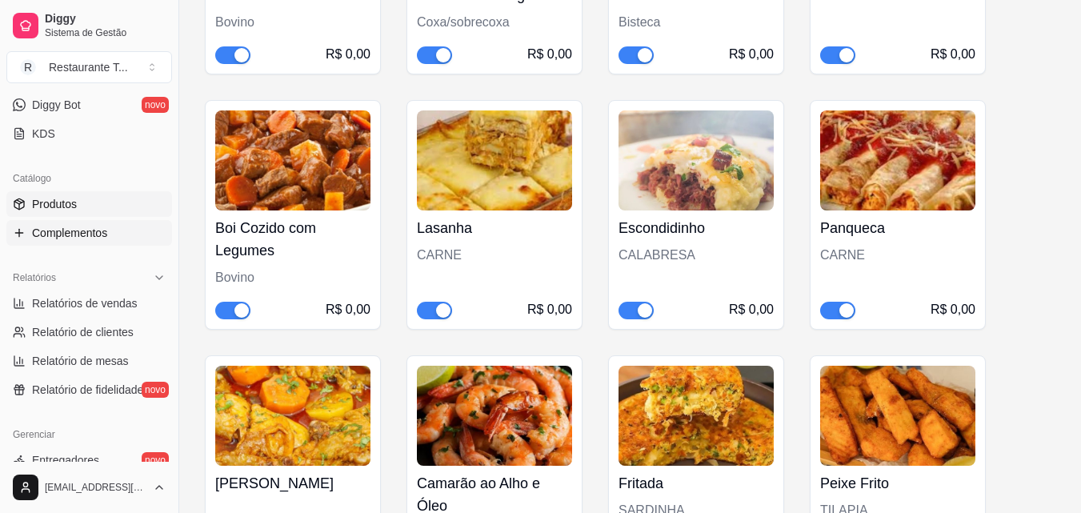
click at [63, 201] on span "Produtos" at bounding box center [54, 204] width 45 height 16
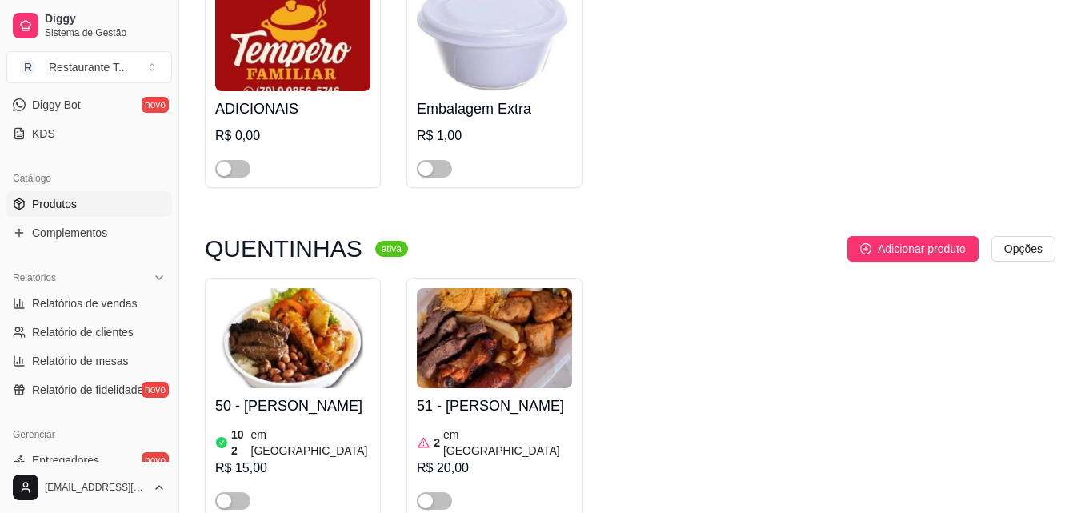
scroll to position [400, 0]
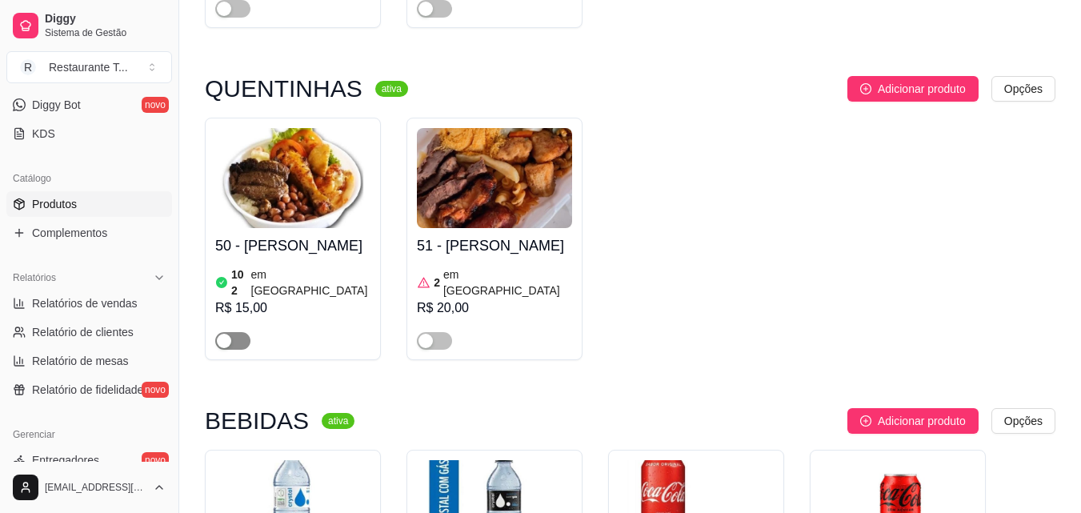
click at [240, 332] on span "button" at bounding box center [232, 341] width 35 height 18
click at [445, 332] on span "button" at bounding box center [434, 341] width 35 height 18
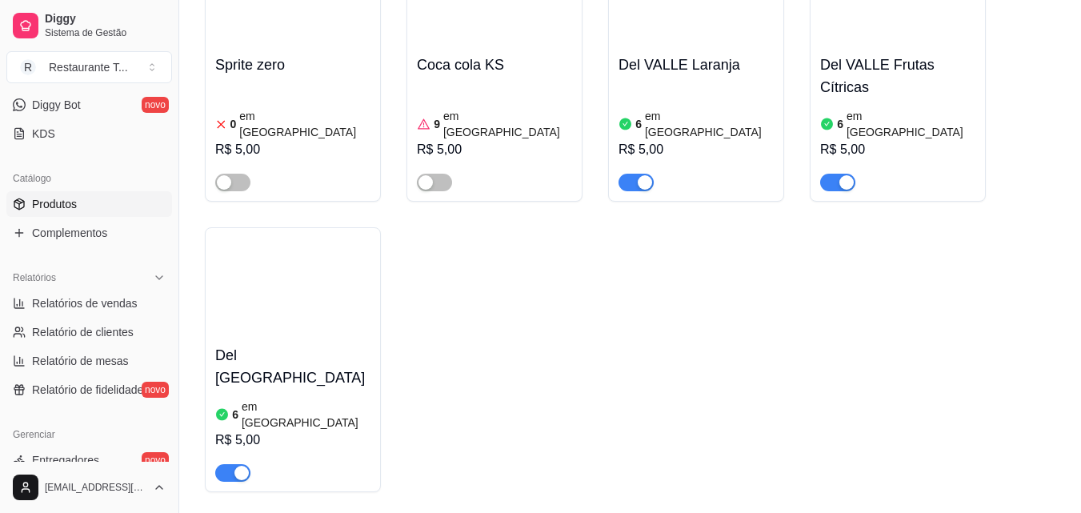
scroll to position [2639, 0]
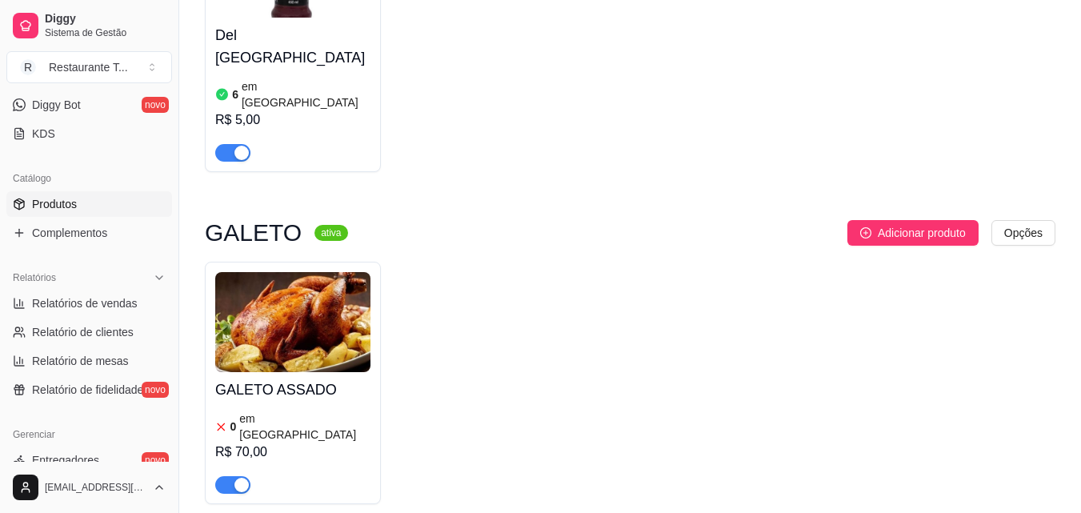
click at [219, 476] on span "button" at bounding box center [232, 485] width 35 height 18
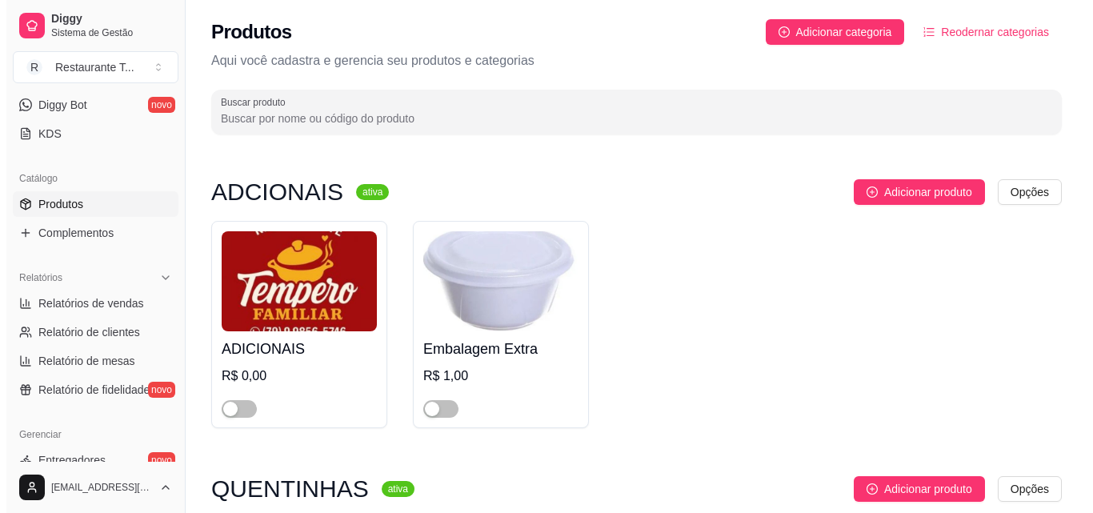
scroll to position [0, 0]
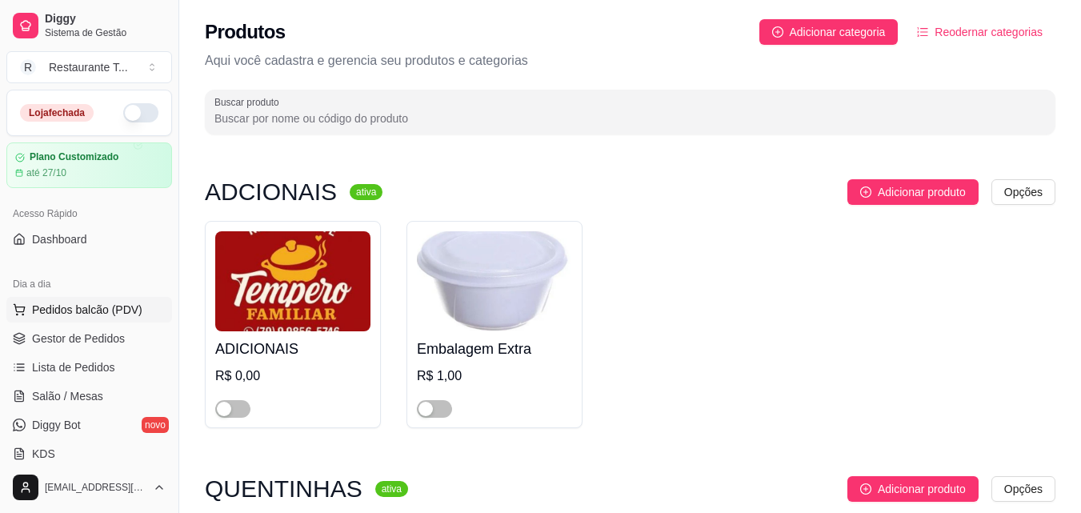
click at [75, 315] on span "Pedidos balcão (PDV)" at bounding box center [87, 310] width 110 height 16
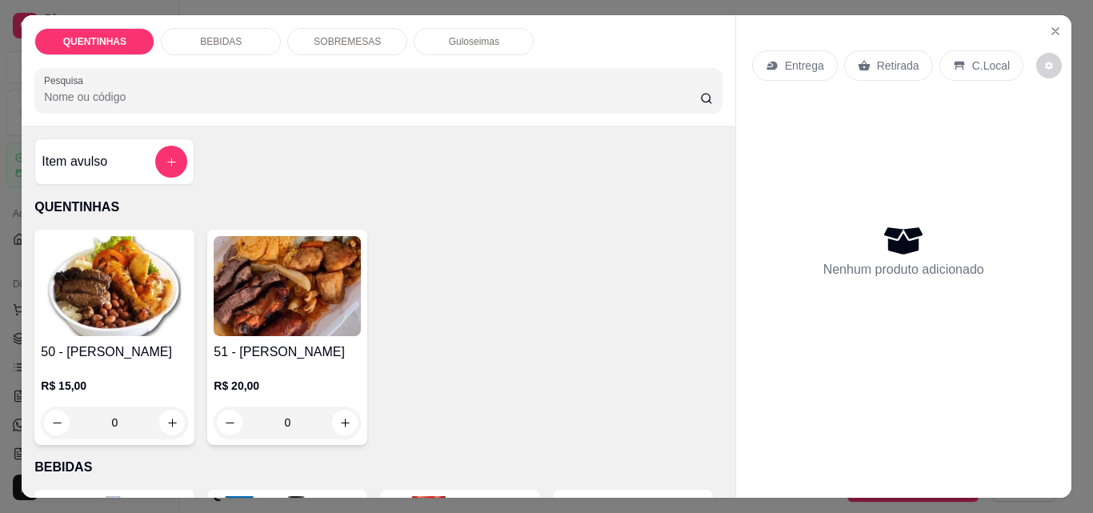
click at [330, 410] on div "0" at bounding box center [287, 422] width 147 height 32
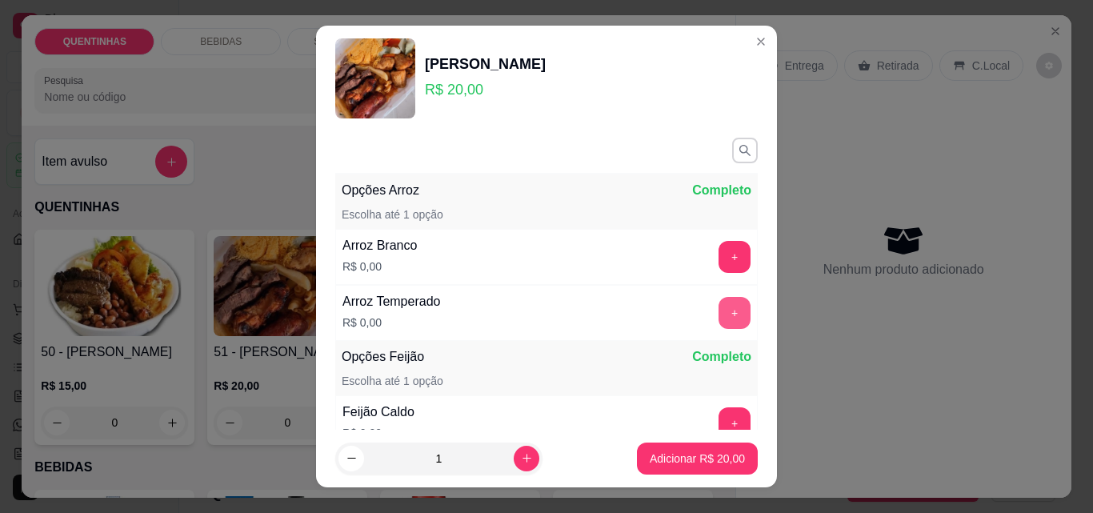
click at [718, 318] on button "+" at bounding box center [734, 313] width 32 height 32
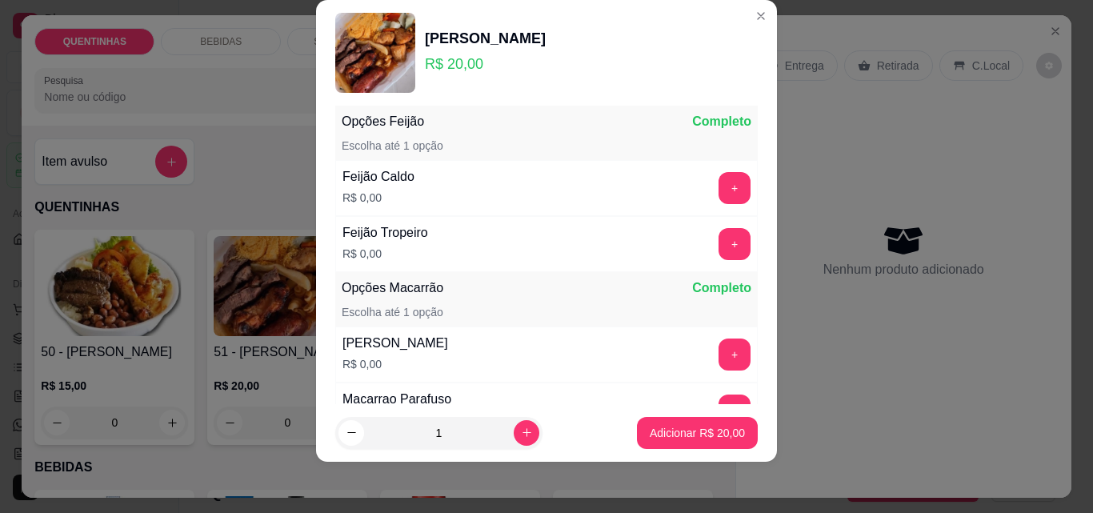
scroll to position [290, 0]
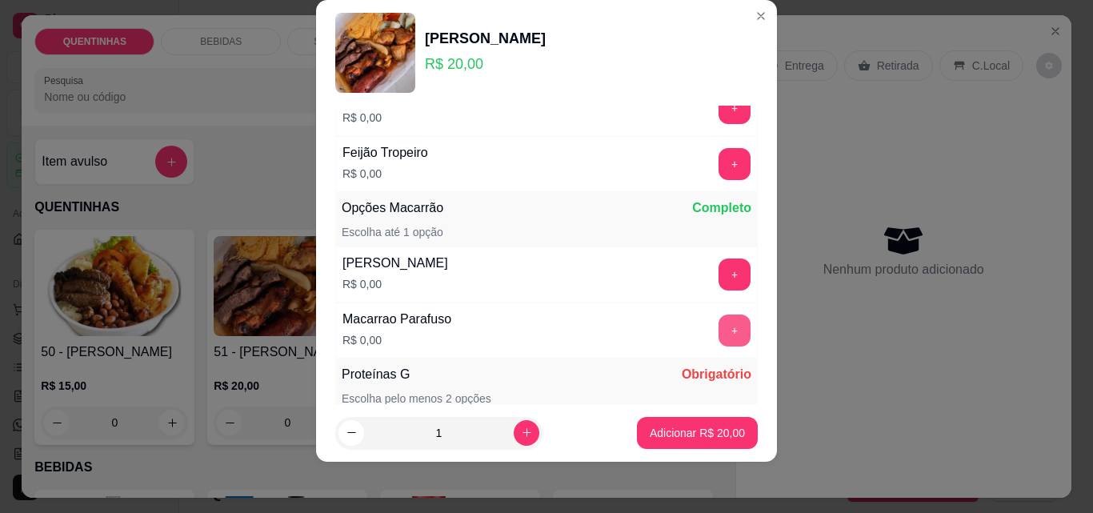
click at [718, 329] on button "+" at bounding box center [734, 330] width 32 height 32
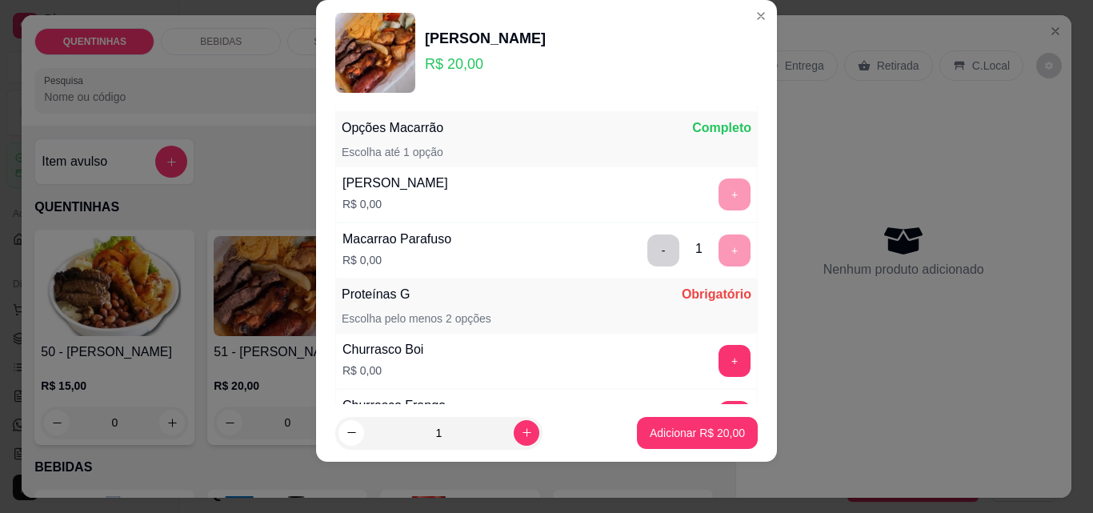
scroll to position [449, 0]
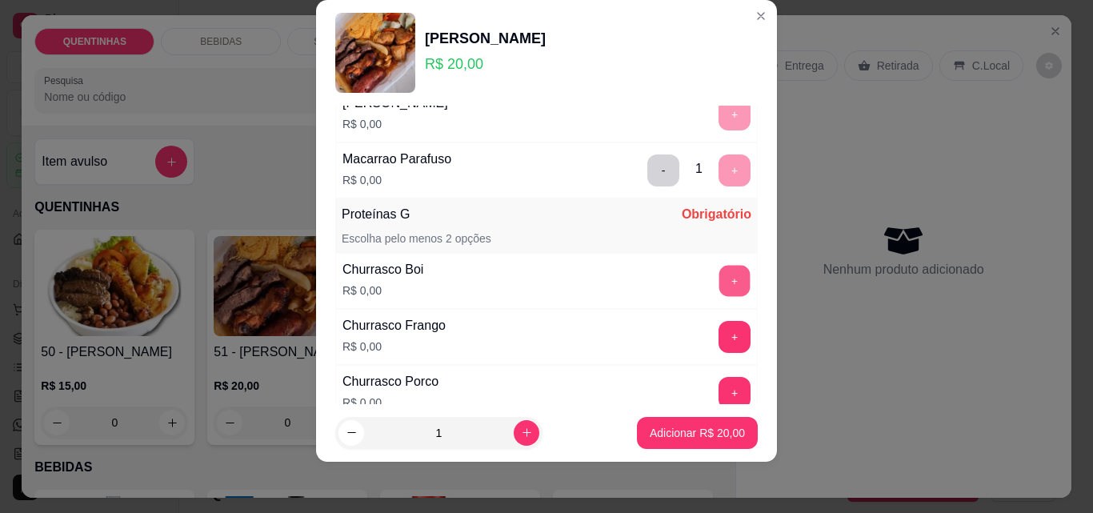
click at [719, 287] on button "+" at bounding box center [734, 281] width 31 height 31
click at [718, 386] on button "+" at bounding box center [734, 393] width 32 height 32
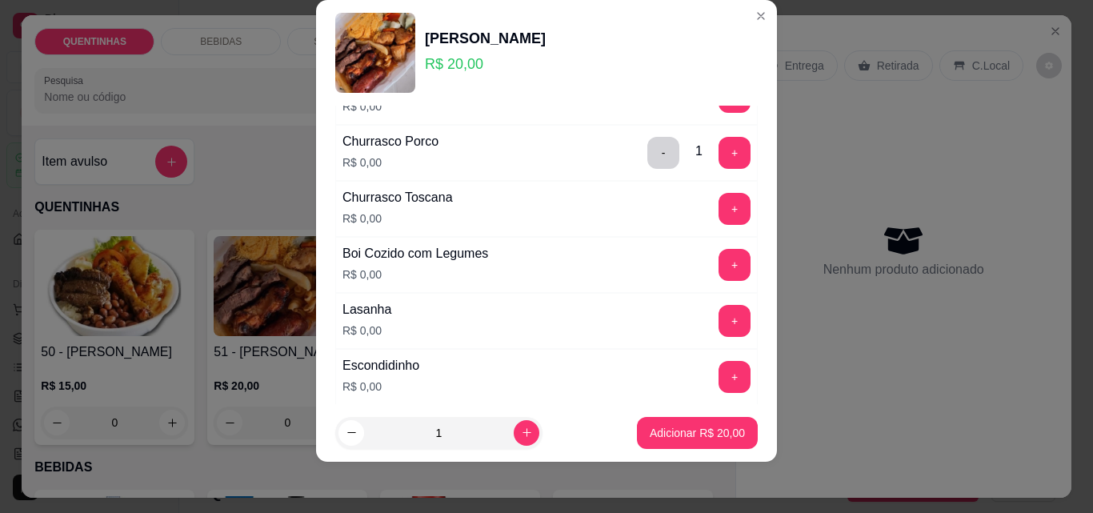
scroll to position [529, 0]
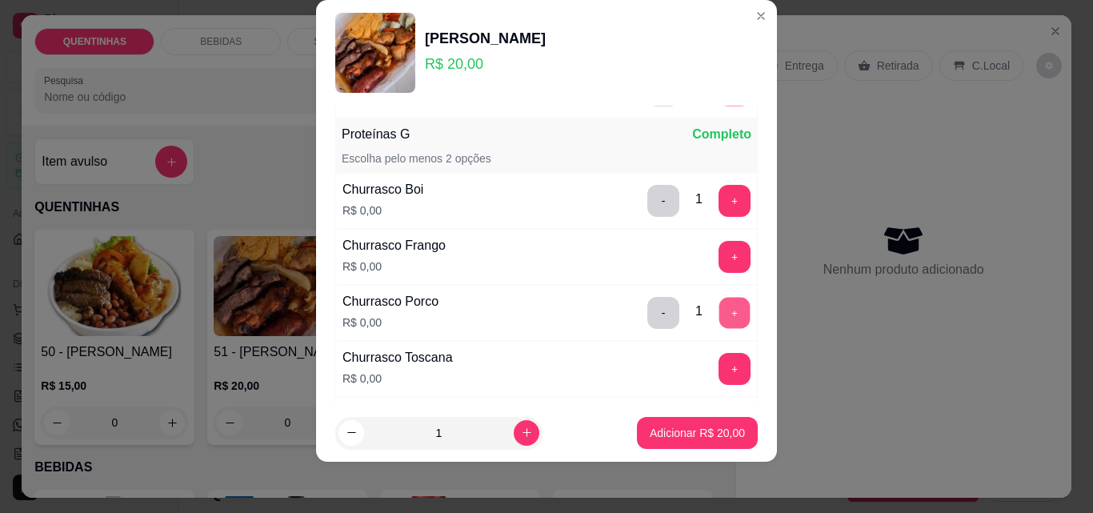
click at [719, 310] on button "+" at bounding box center [734, 313] width 31 height 31
click at [647, 314] on button "-" at bounding box center [663, 313] width 32 height 32
click at [718, 207] on button "+" at bounding box center [734, 201] width 32 height 32
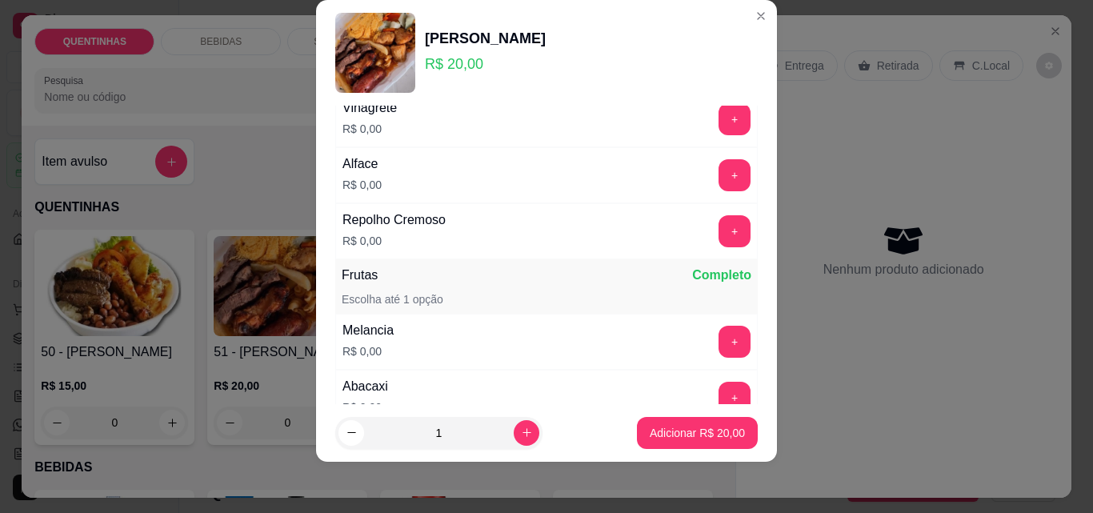
scroll to position [1249, 0]
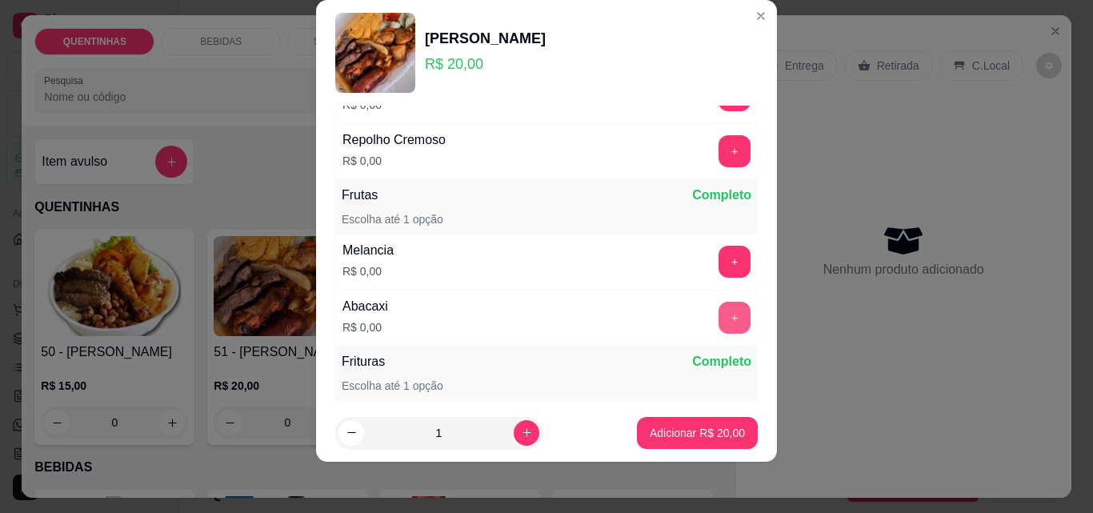
click at [718, 319] on button "+" at bounding box center [734, 318] width 32 height 32
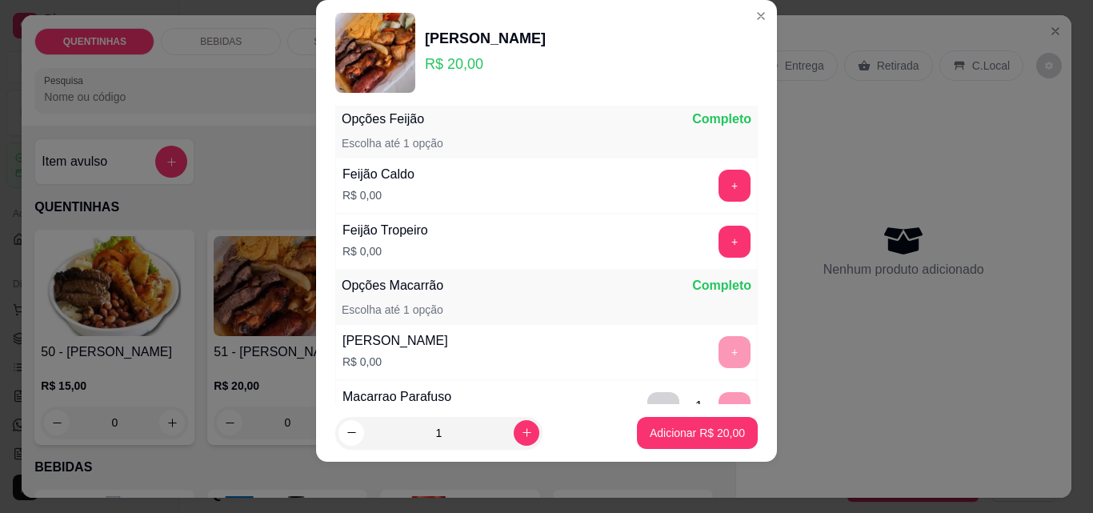
scroll to position [132, 0]
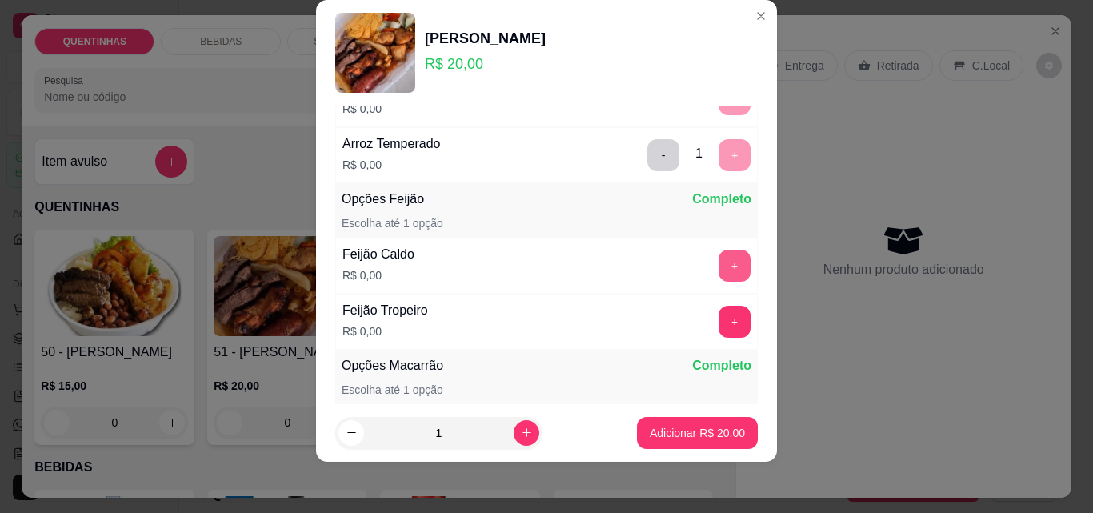
click at [718, 258] on button "+" at bounding box center [734, 266] width 32 height 32
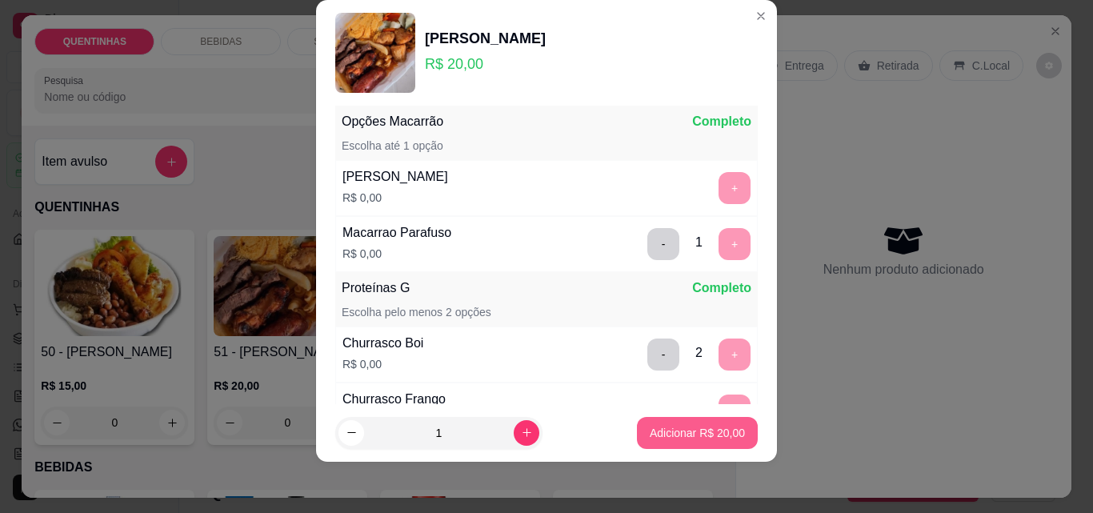
click at [698, 430] on p "Adicionar R$ 20,00" at bounding box center [696, 433] width 95 height 16
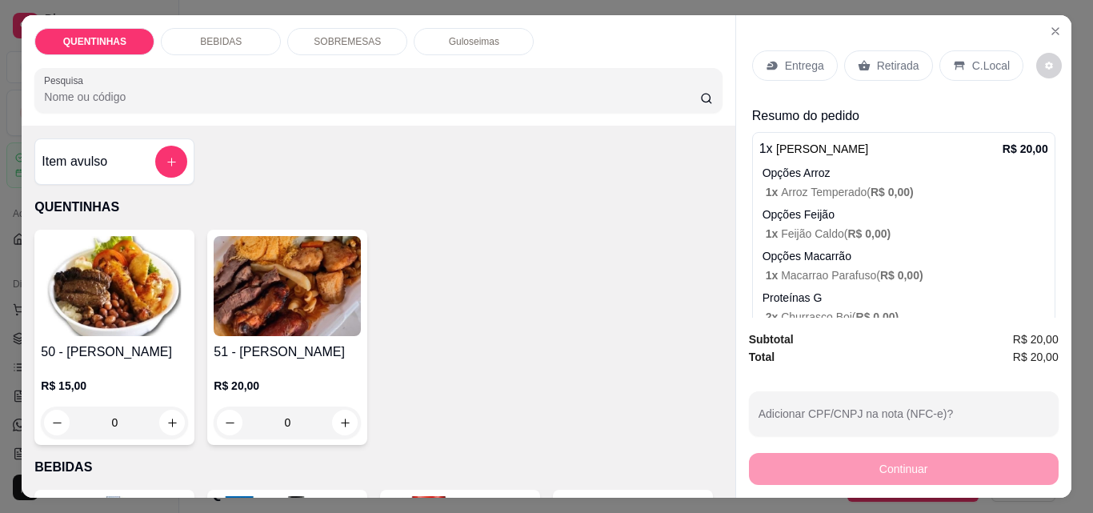
click at [867, 59] on div "Retirada" at bounding box center [888, 65] width 89 height 30
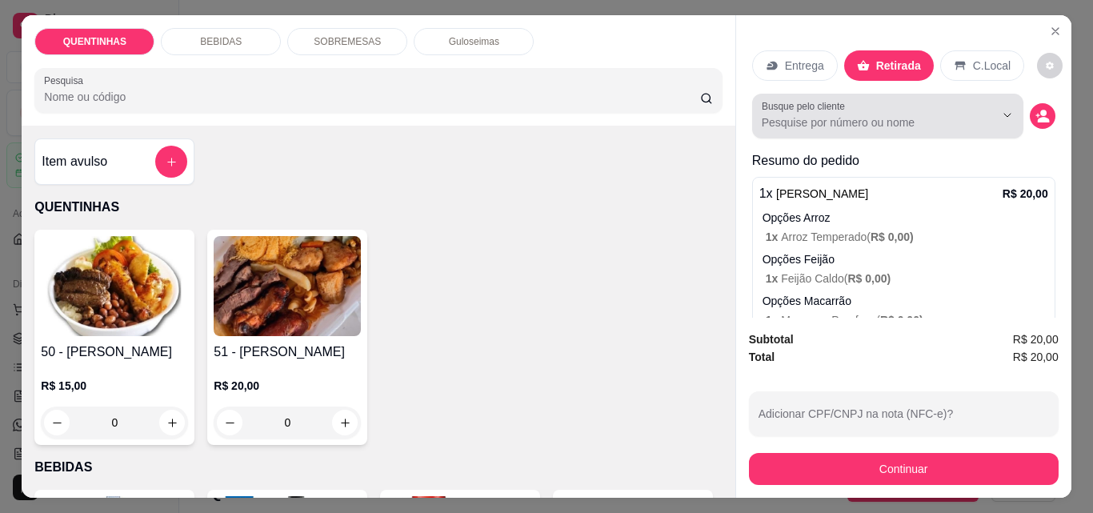
click at [860, 115] on input "Busque pelo cliente" at bounding box center [864, 122] width 207 height 16
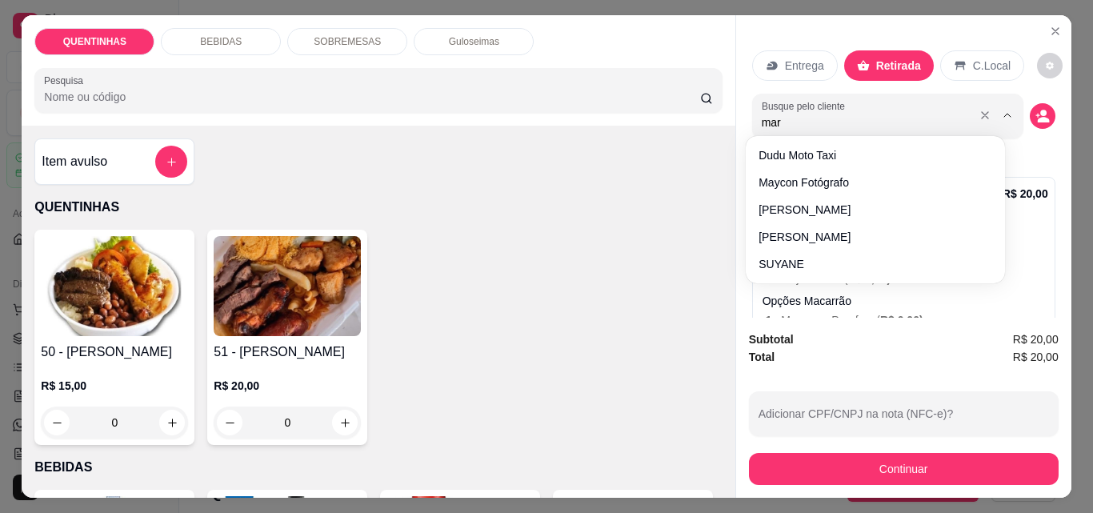
type input "marc"
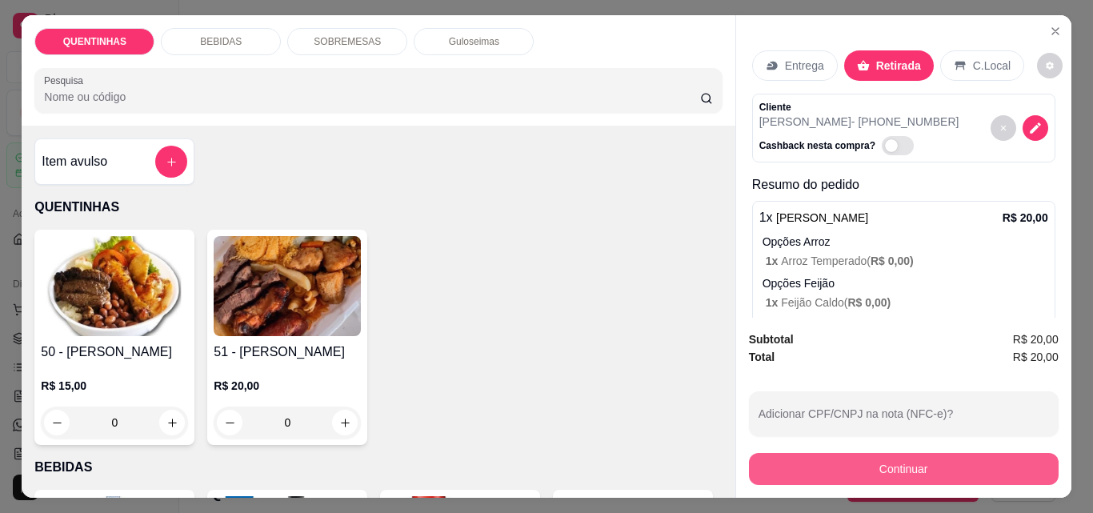
click at [857, 458] on button "Continuar" at bounding box center [904, 469] width 310 height 32
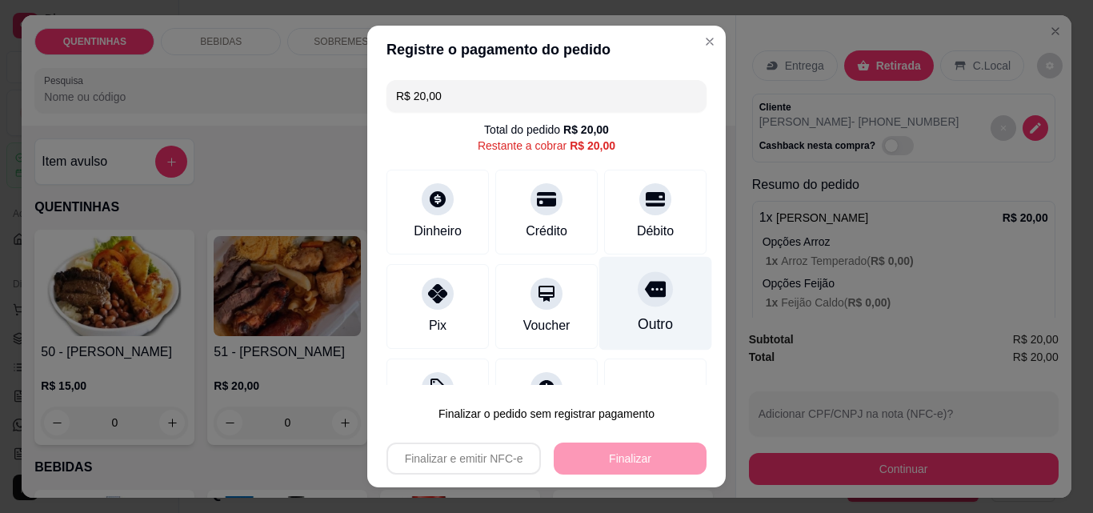
click at [645, 294] on icon at bounding box center [655, 290] width 21 height 16
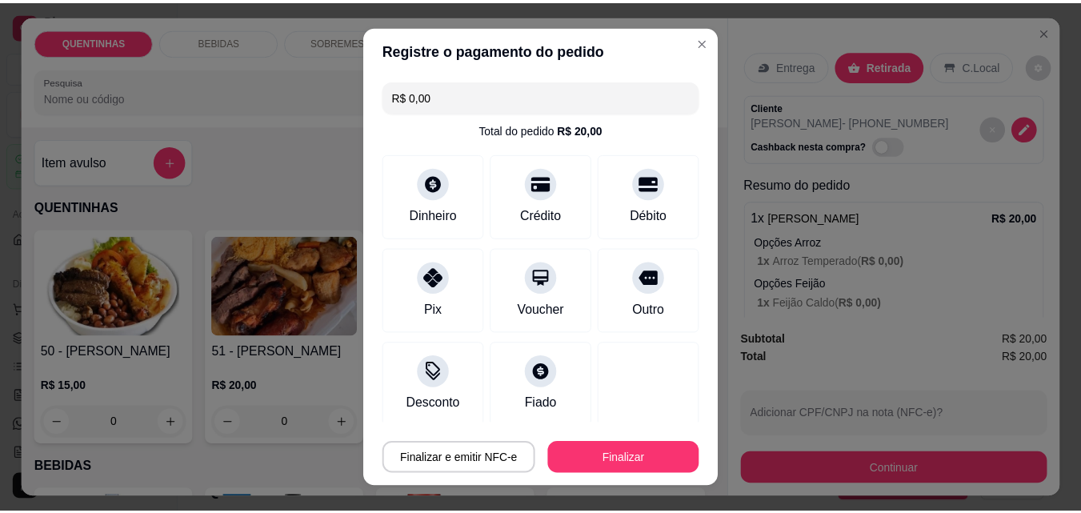
scroll to position [94, 0]
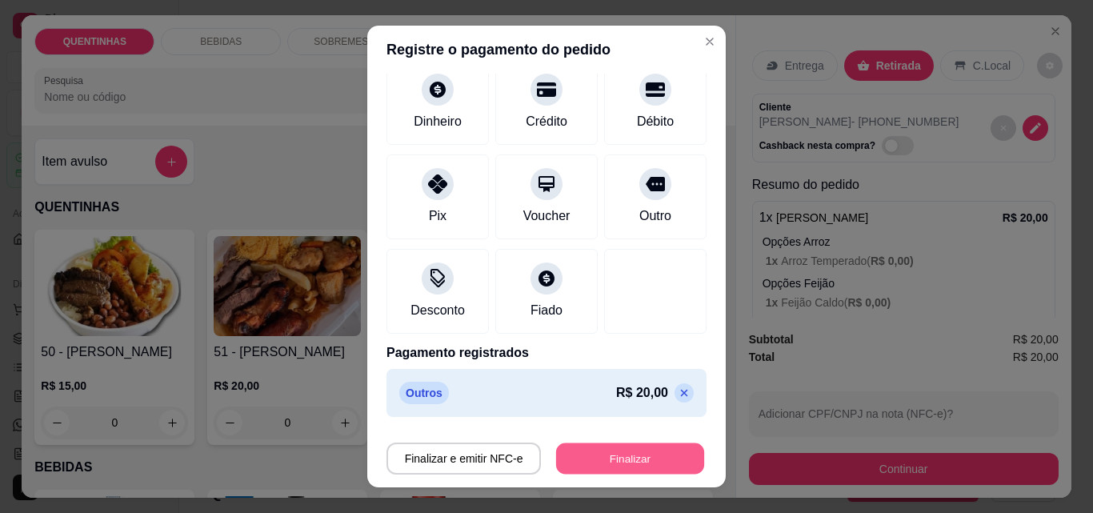
click at [611, 468] on button "Finalizar" at bounding box center [630, 458] width 148 height 31
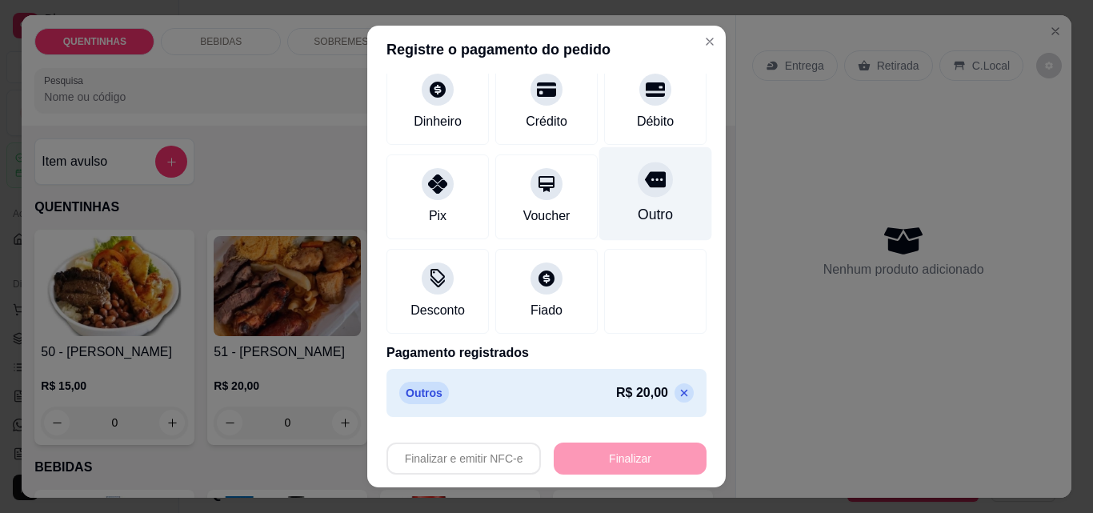
type input "-R$ 20,00"
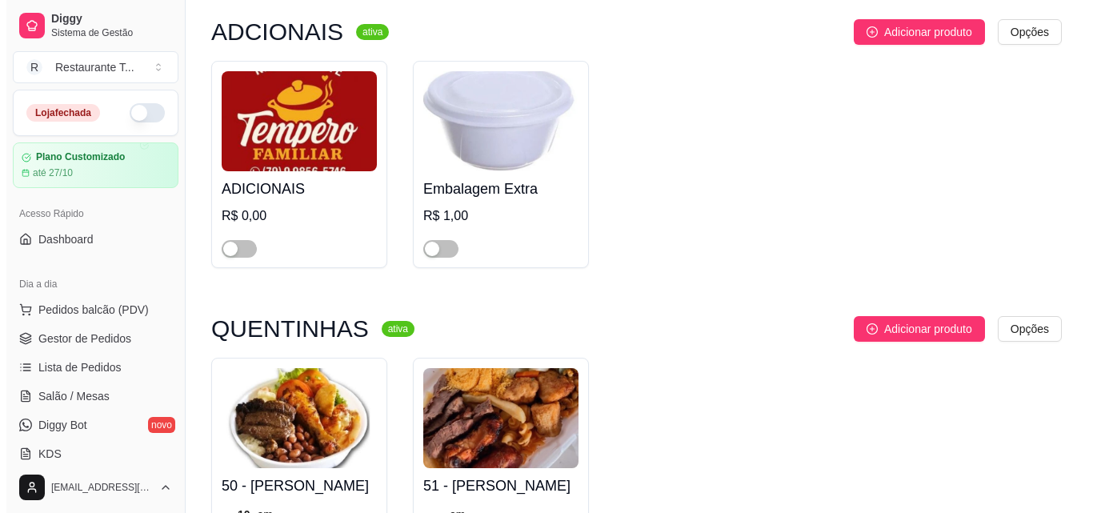
scroll to position [320, 0]
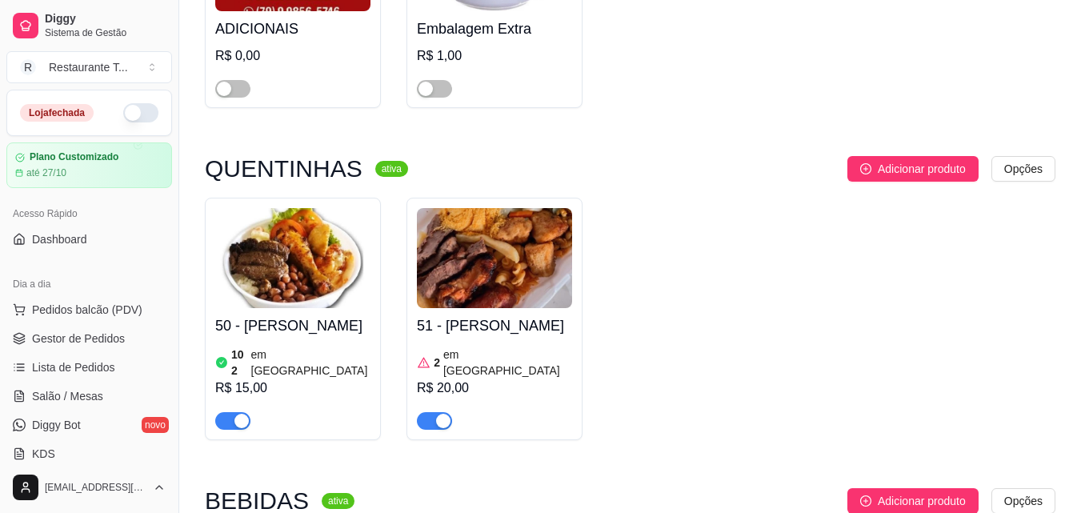
click at [496, 281] on img at bounding box center [494, 258] width 155 height 100
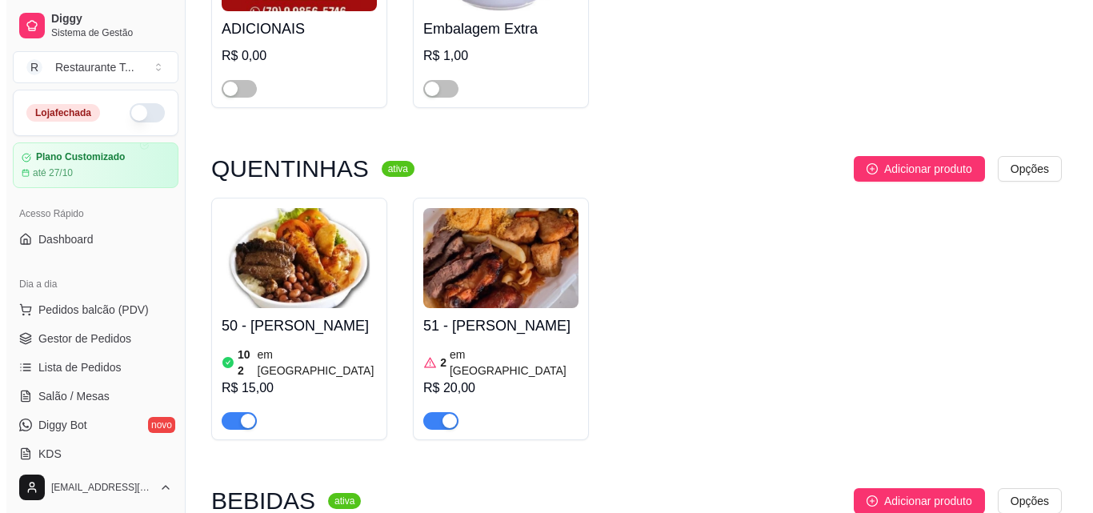
scroll to position [0, 0]
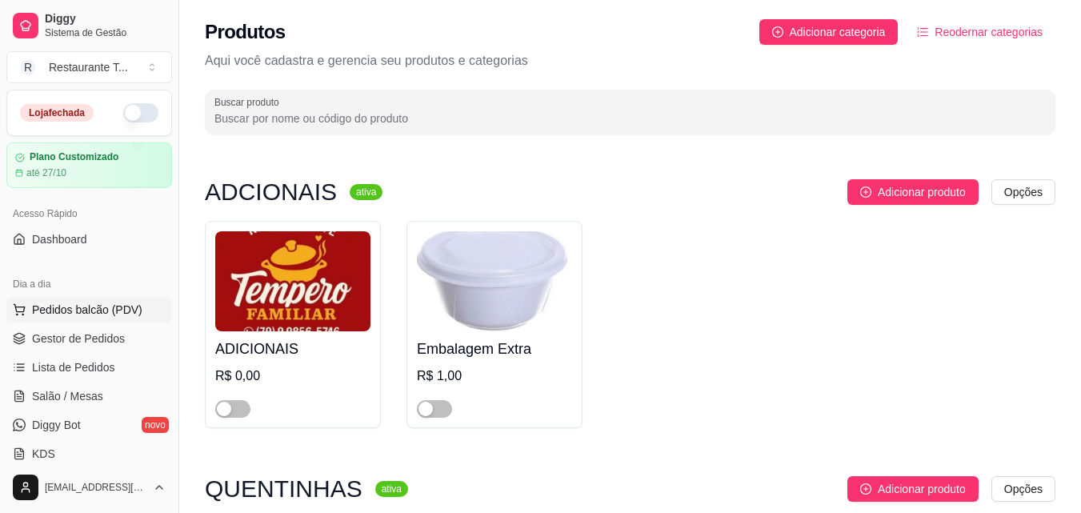
click at [76, 318] on button "Pedidos balcão (PDV)" at bounding box center [89, 310] width 166 height 26
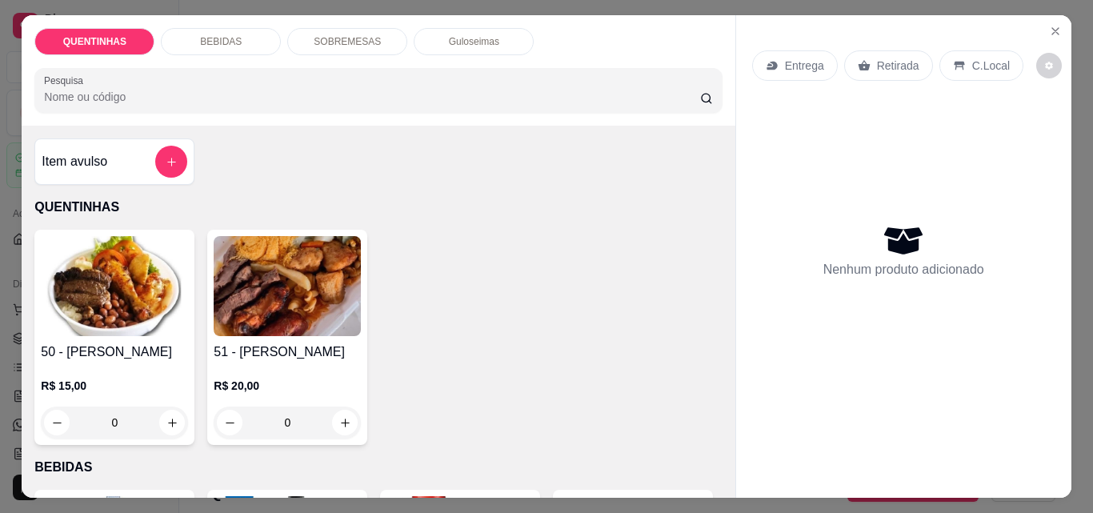
click at [346, 415] on div "0" at bounding box center [287, 422] width 147 height 32
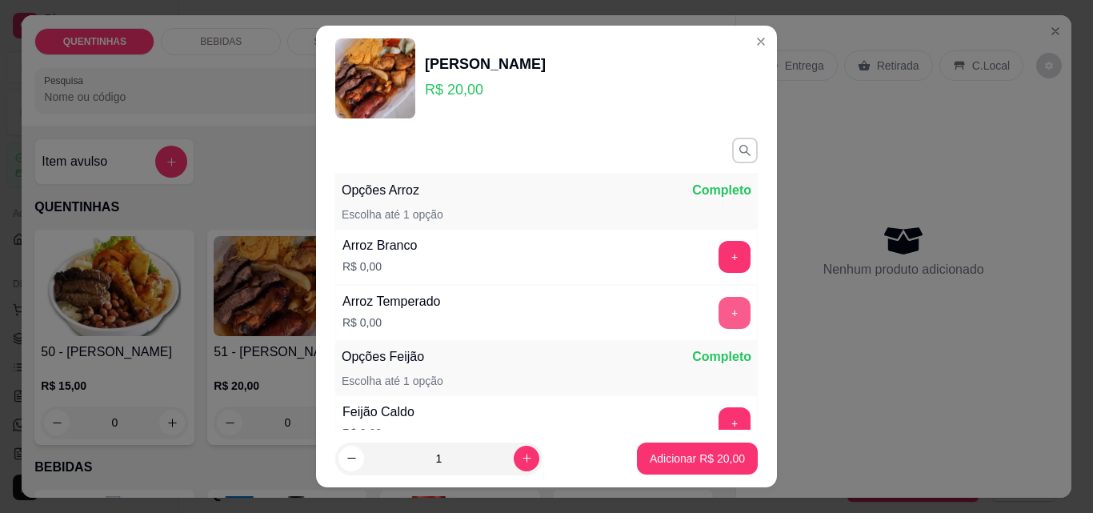
click at [718, 313] on button "+" at bounding box center [734, 313] width 32 height 32
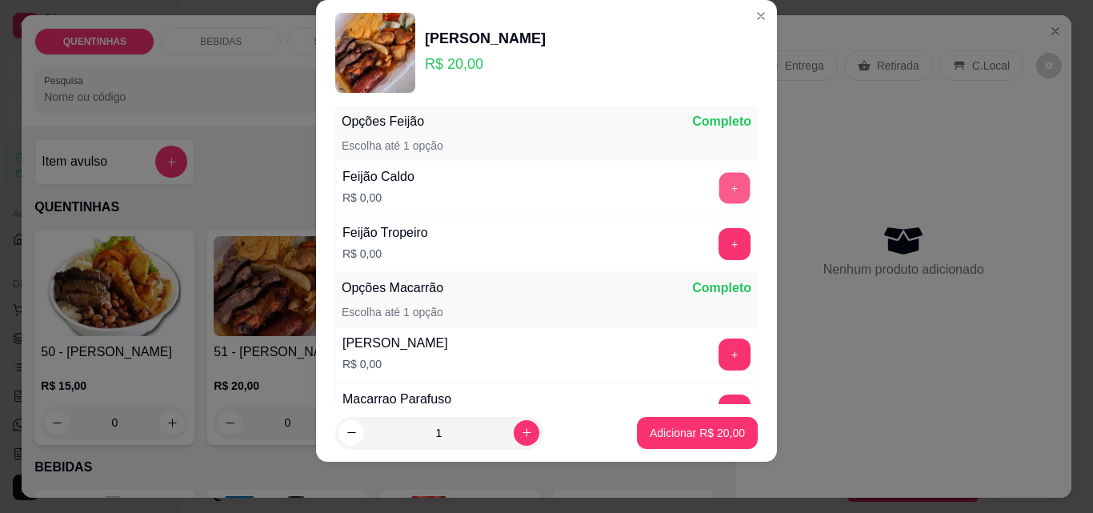
click at [719, 186] on button "+" at bounding box center [734, 188] width 31 height 31
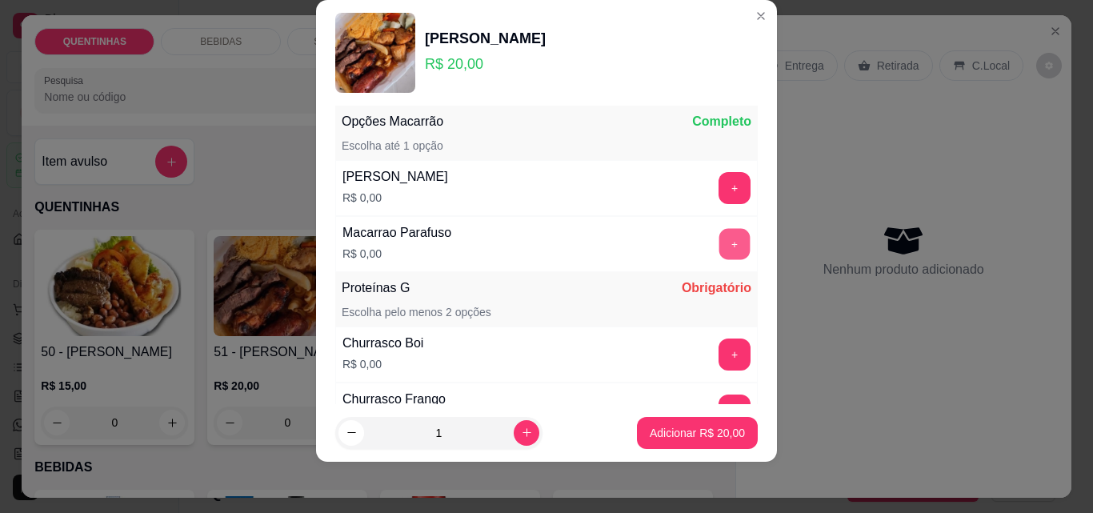
click at [719, 246] on button "+" at bounding box center [734, 244] width 31 height 31
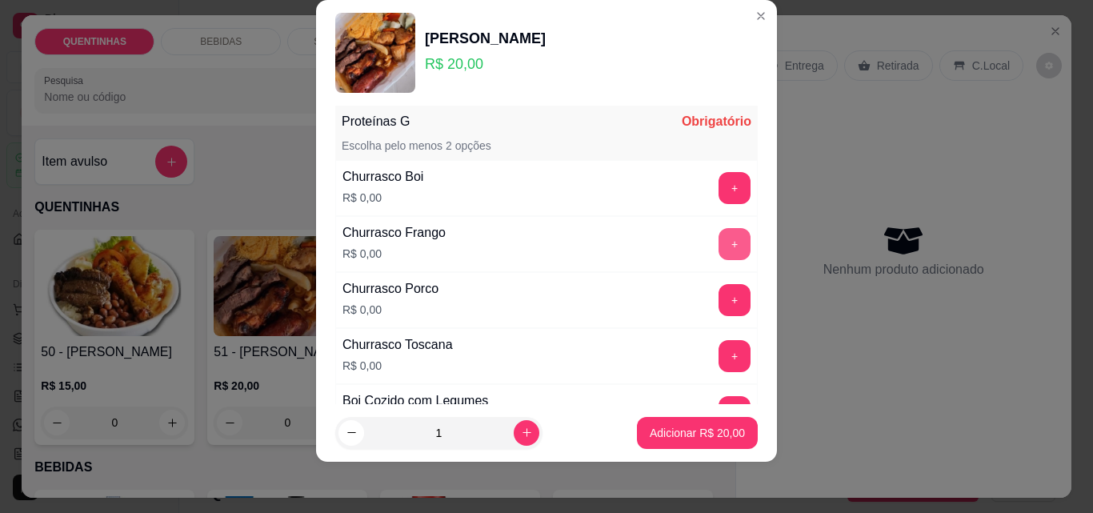
click at [718, 247] on button "+" at bounding box center [734, 244] width 32 height 32
click at [718, 297] on button "+" at bounding box center [734, 300] width 32 height 32
click at [718, 231] on button "+" at bounding box center [734, 244] width 32 height 32
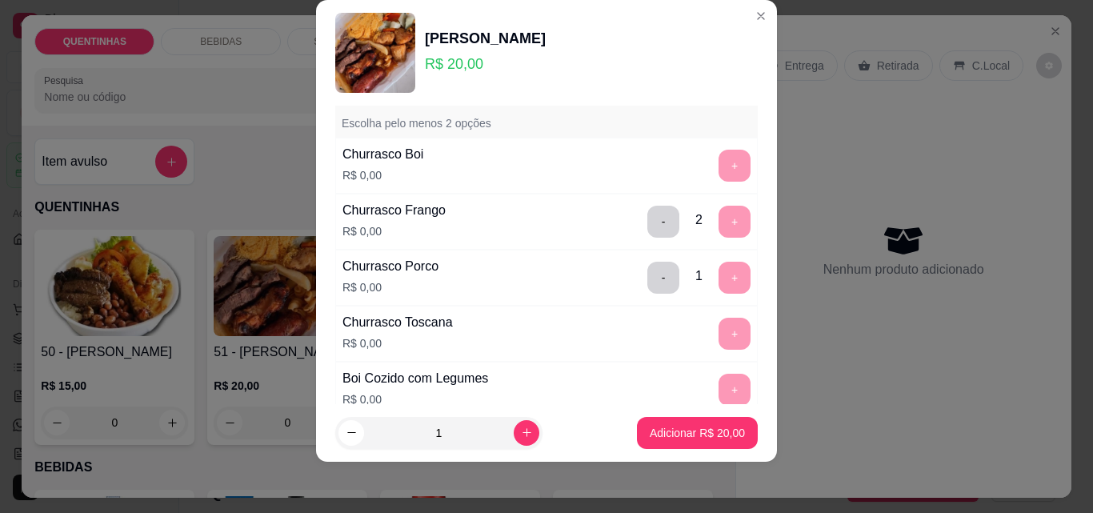
scroll to position [645, 0]
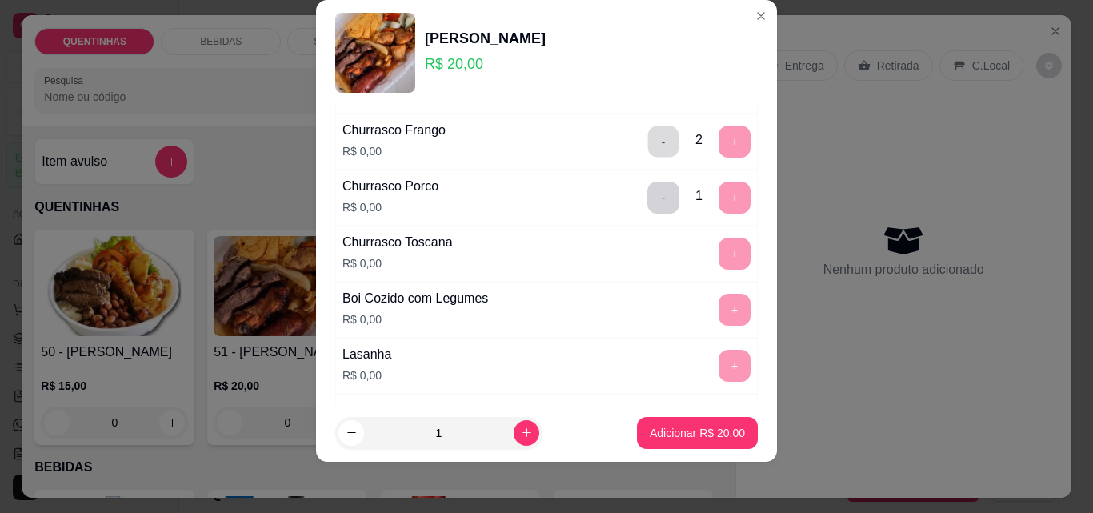
click at [648, 134] on button "-" at bounding box center [663, 141] width 31 height 31
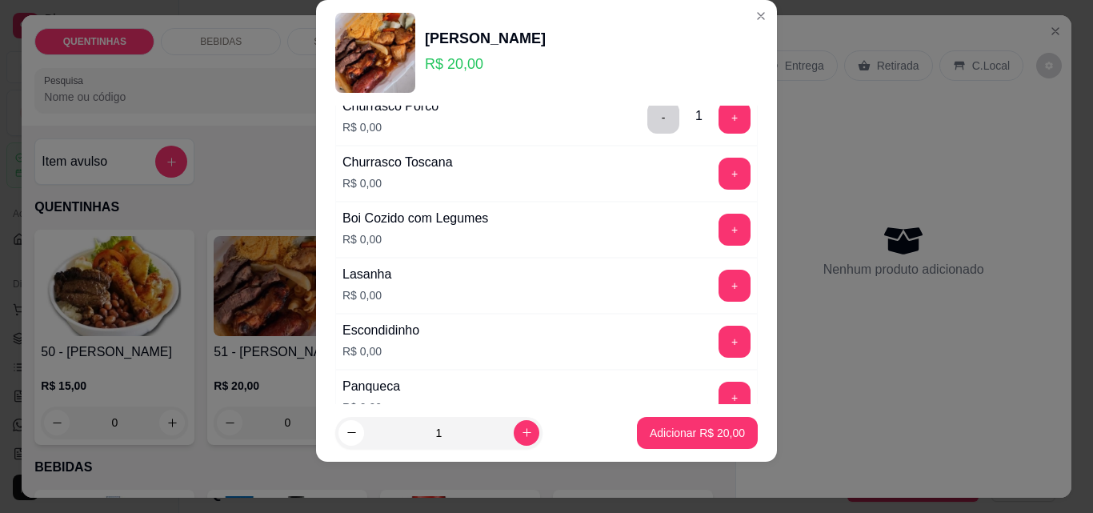
scroll to position [805, 0]
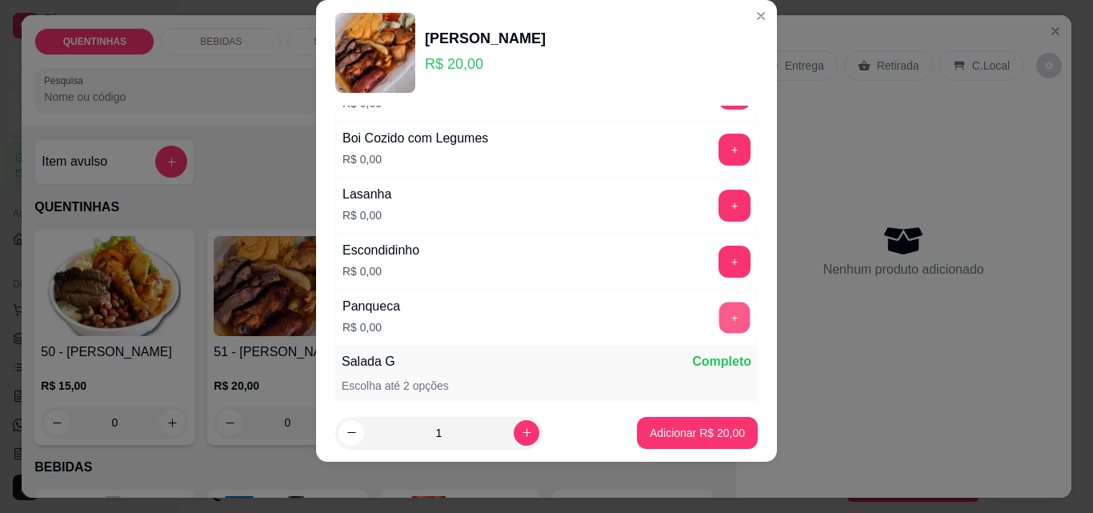
click at [719, 317] on button "+" at bounding box center [734, 317] width 31 height 31
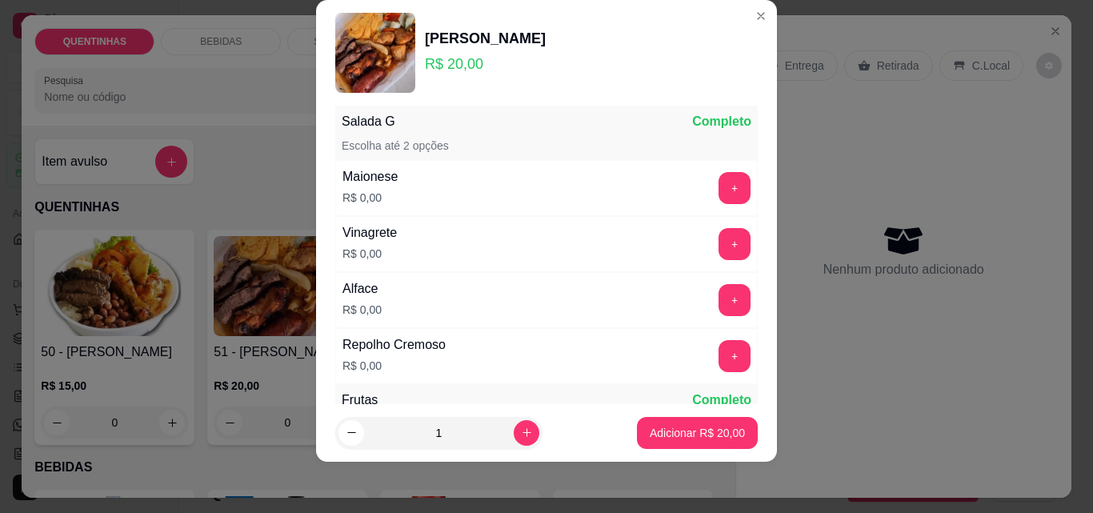
scroll to position [1364, 0]
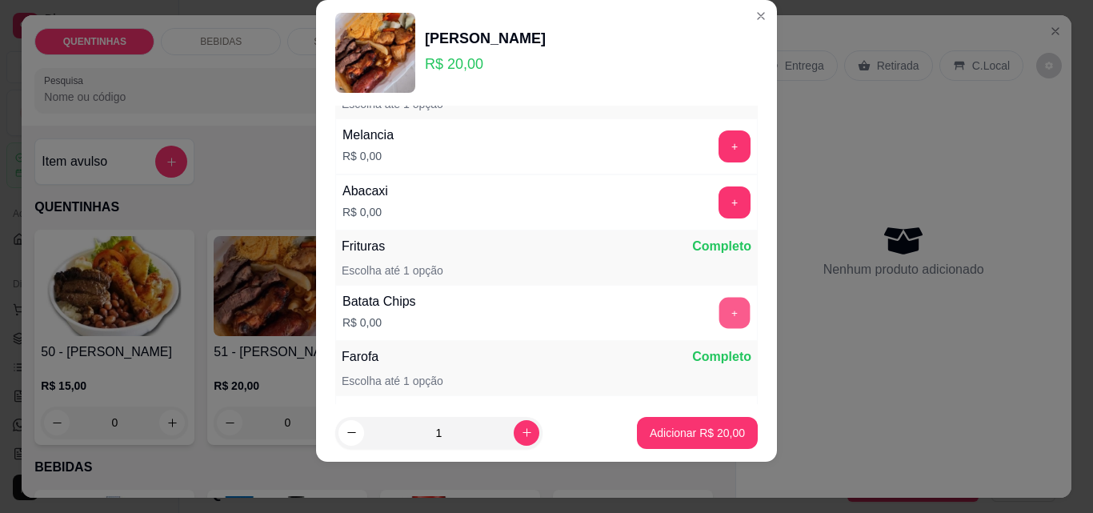
click at [719, 314] on button "+" at bounding box center [734, 313] width 31 height 31
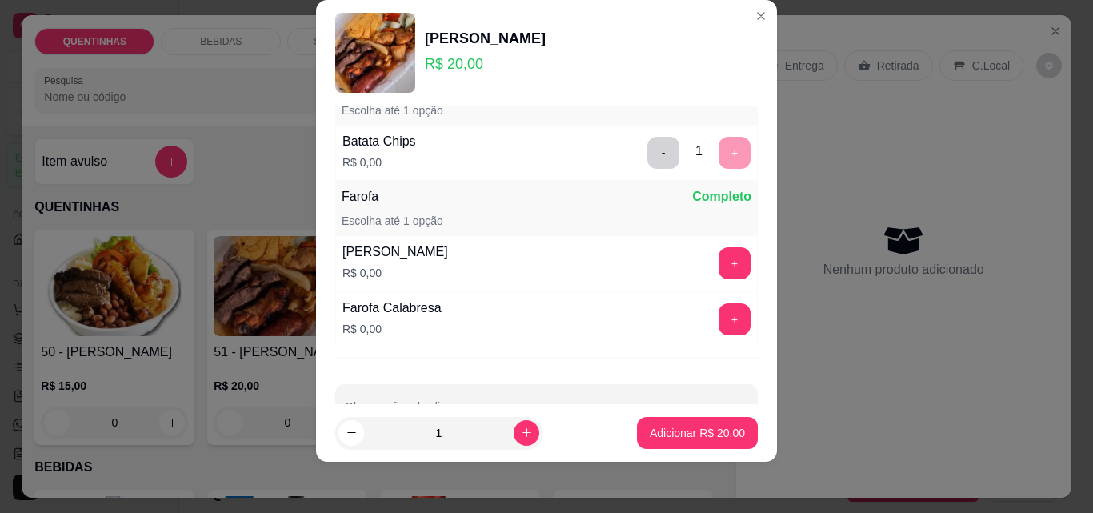
scroll to position [1572, 0]
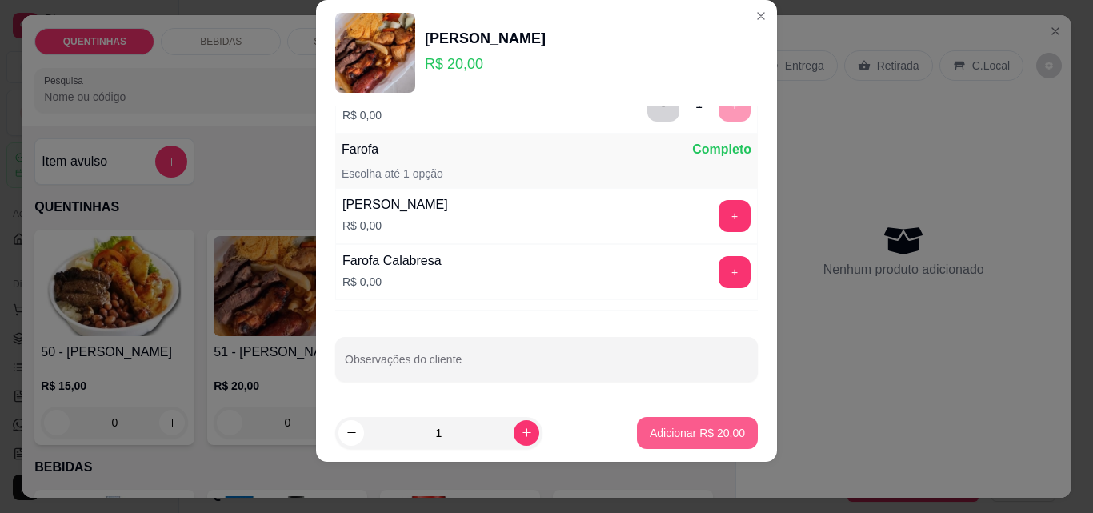
click at [689, 438] on p "Adicionar R$ 20,00" at bounding box center [696, 433] width 95 height 16
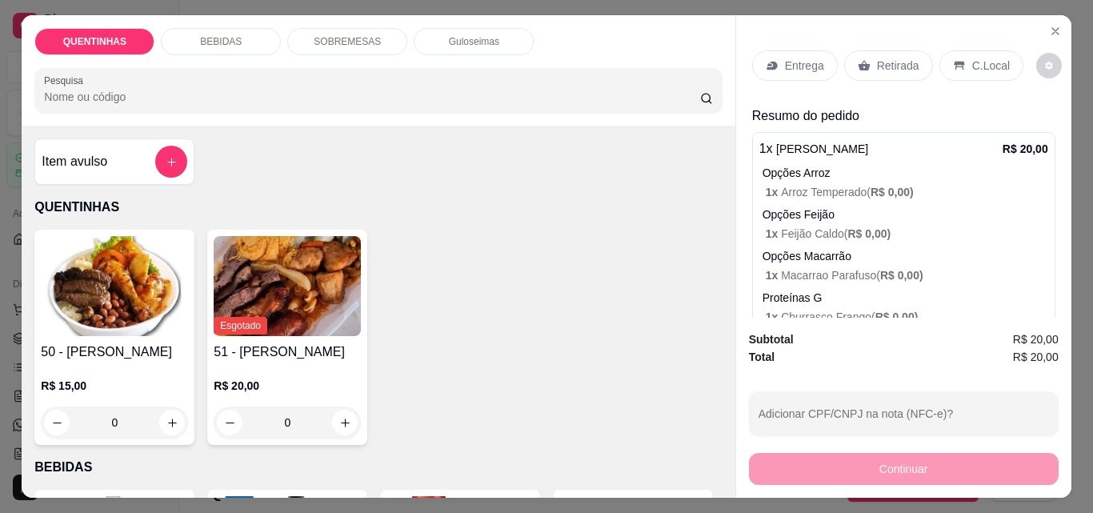
click at [788, 58] on p "Entrega" at bounding box center [804, 66] width 39 height 16
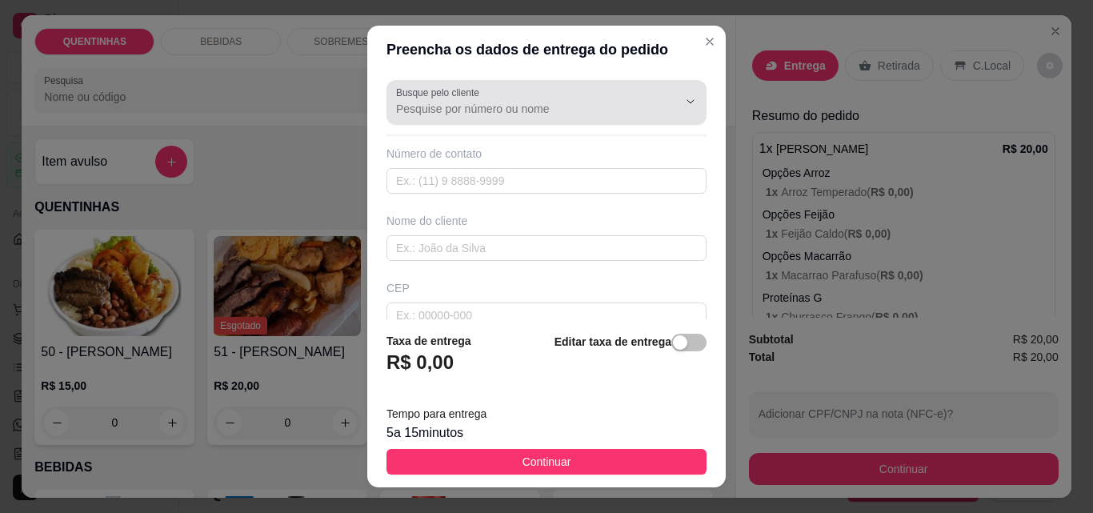
click at [467, 110] on input "Busque pelo cliente" at bounding box center [524, 109] width 256 height 16
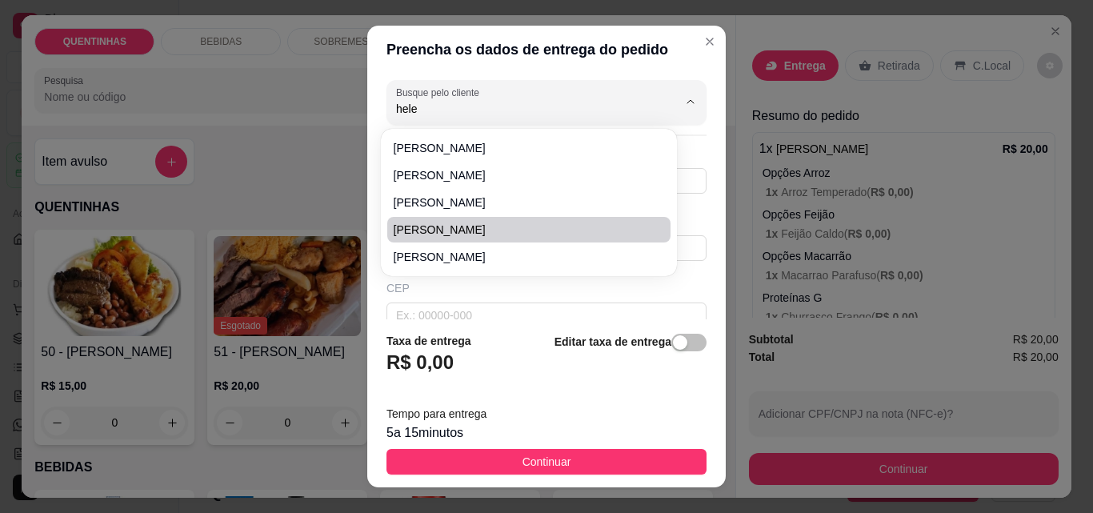
click at [466, 223] on span "[PERSON_NAME]" at bounding box center [521, 230] width 254 height 16
type input "[PERSON_NAME]"
type input "79998309698"
type input "[PERSON_NAME]"
type input "OTICA CADETE"
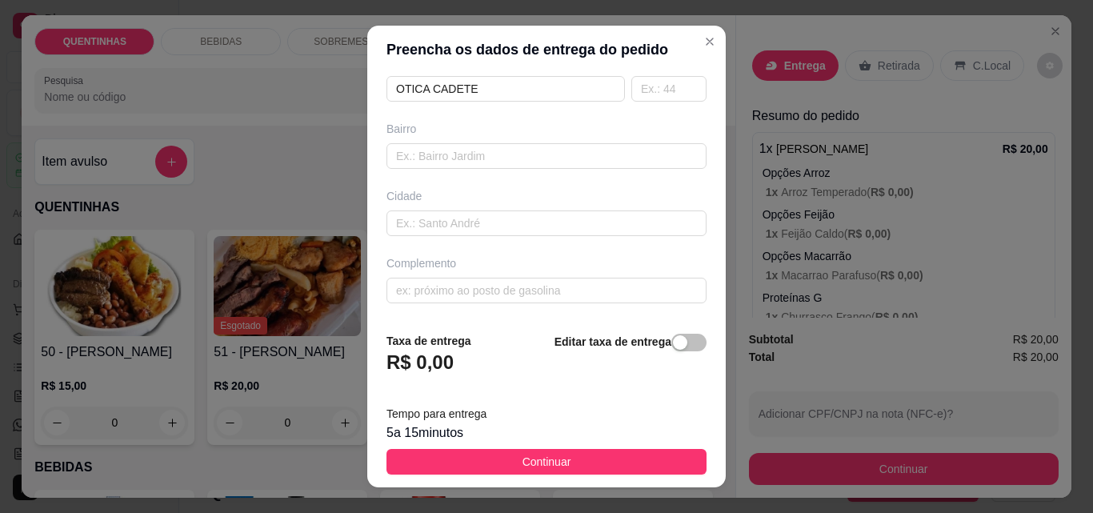
scroll to position [214, 0]
type input "[PERSON_NAME]"
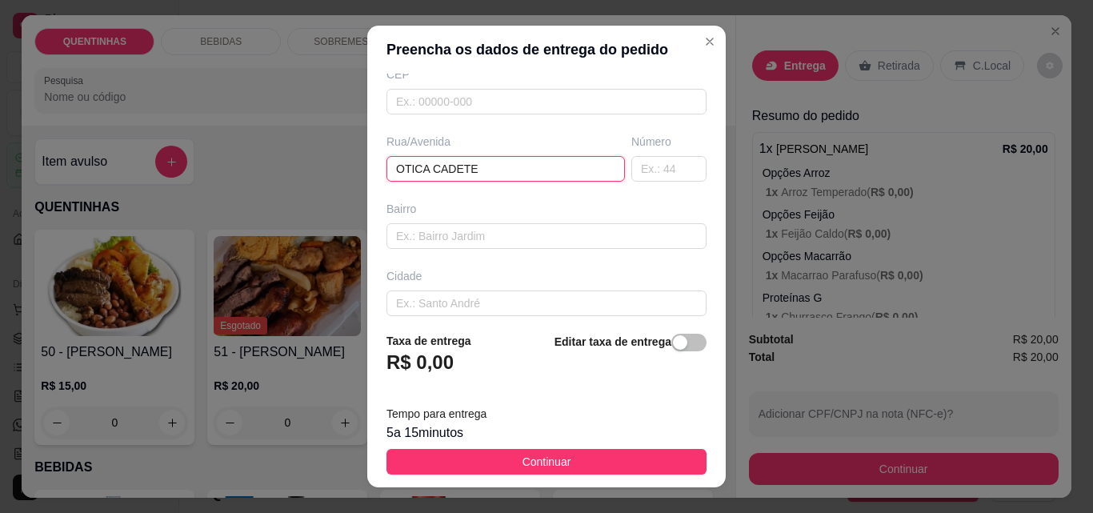
drag, startPoint x: 330, startPoint y: 163, endPoint x: 314, endPoint y: 162, distance: 16.0
click at [314, 162] on div "Preencha os dados de entrega do pedido Busque pelo cliente HELENA CADETE Número…" at bounding box center [546, 256] width 1093 height 513
type input "colégio estadual"
click at [412, 230] on input "text" at bounding box center [546, 236] width 320 height 26
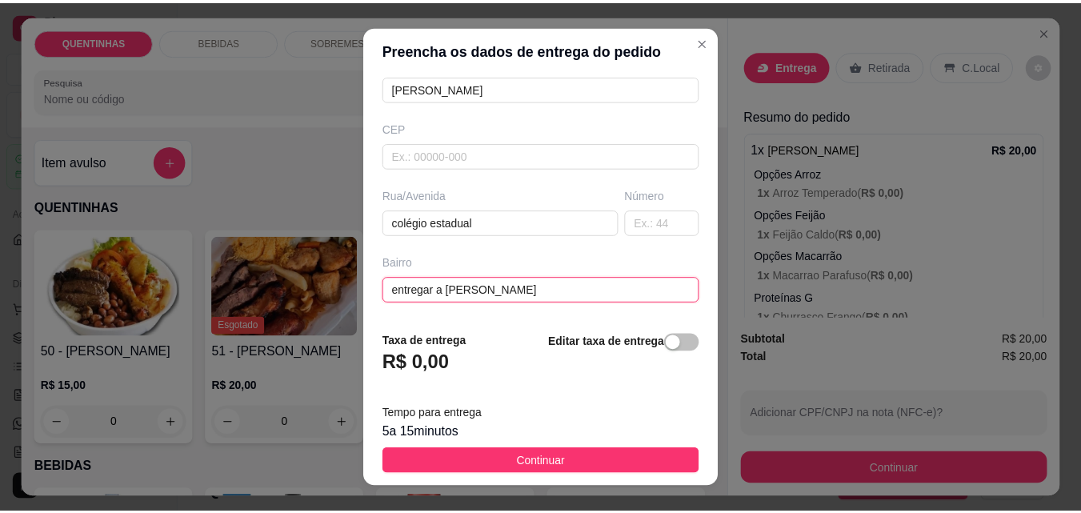
scroll to position [240, 0]
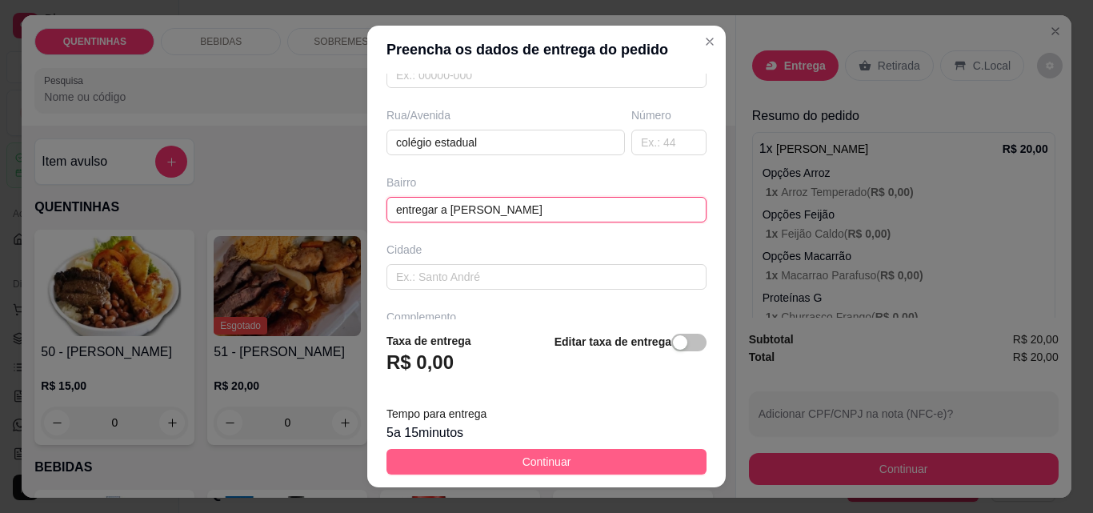
type input "entregar a [PERSON_NAME]"
click at [537, 463] on span "Continuar" at bounding box center [546, 462] width 49 height 18
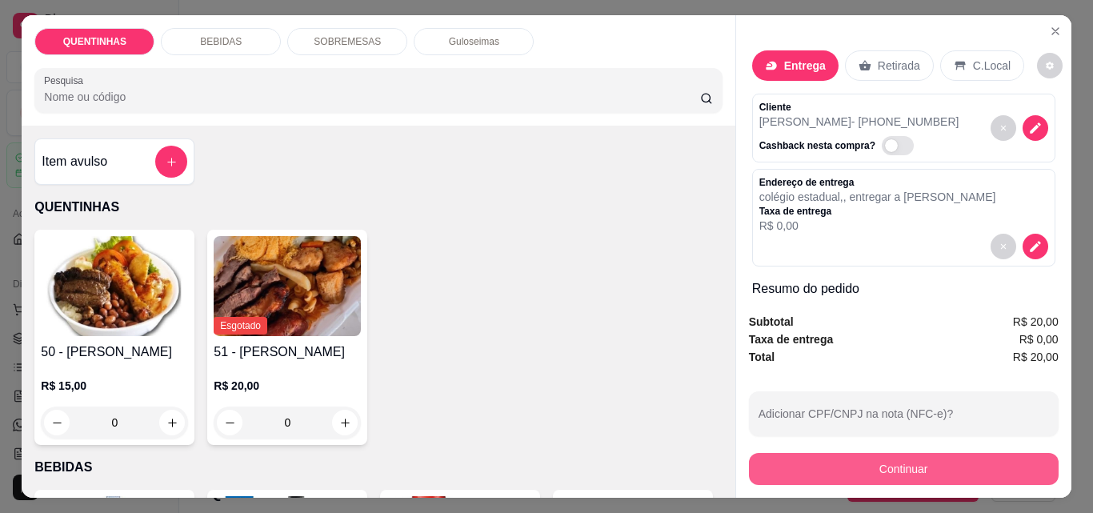
click at [892, 469] on button "Continuar" at bounding box center [904, 469] width 310 height 32
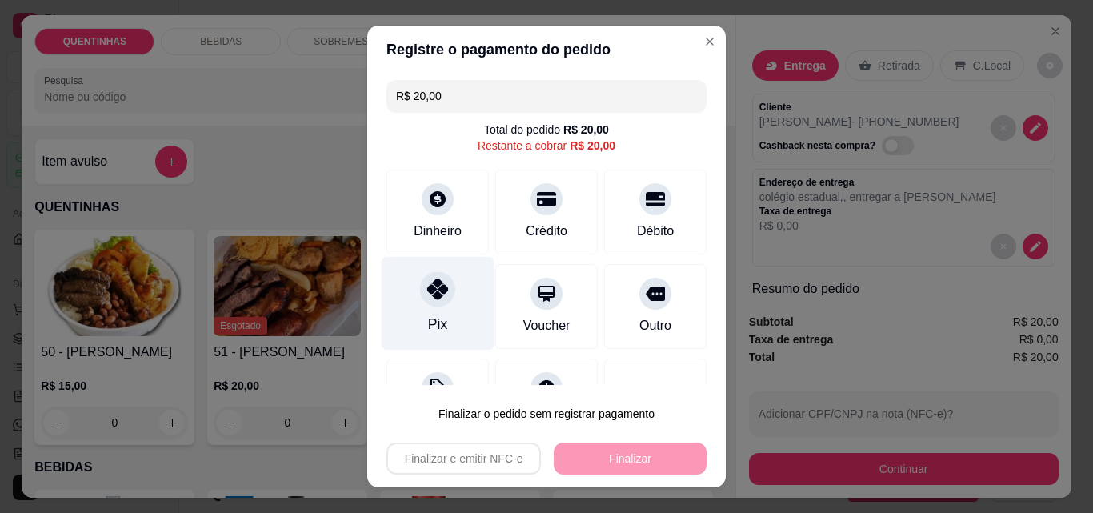
click at [438, 306] on div "Pix" at bounding box center [438, 304] width 113 height 94
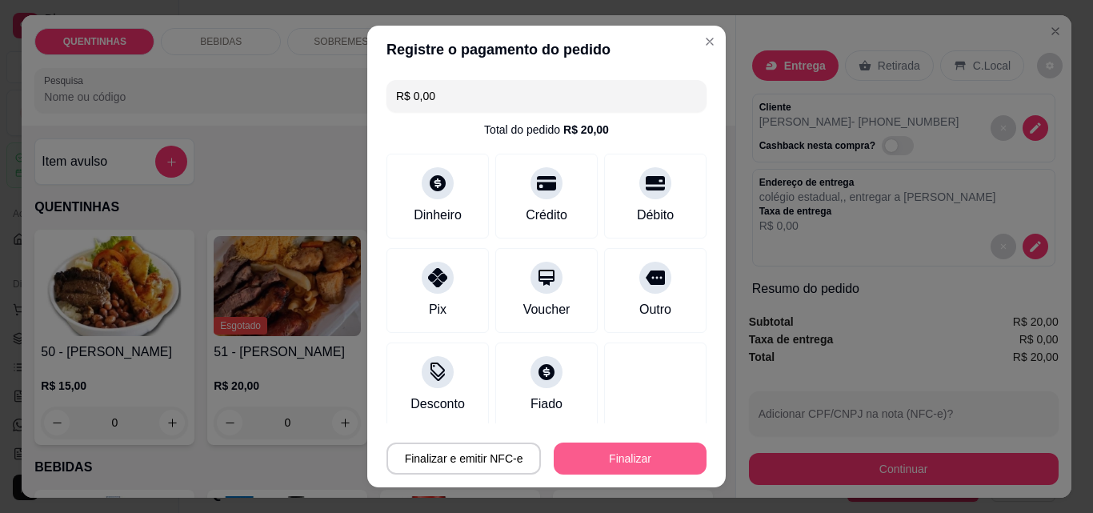
click at [628, 451] on button "Finalizar" at bounding box center [629, 458] width 153 height 32
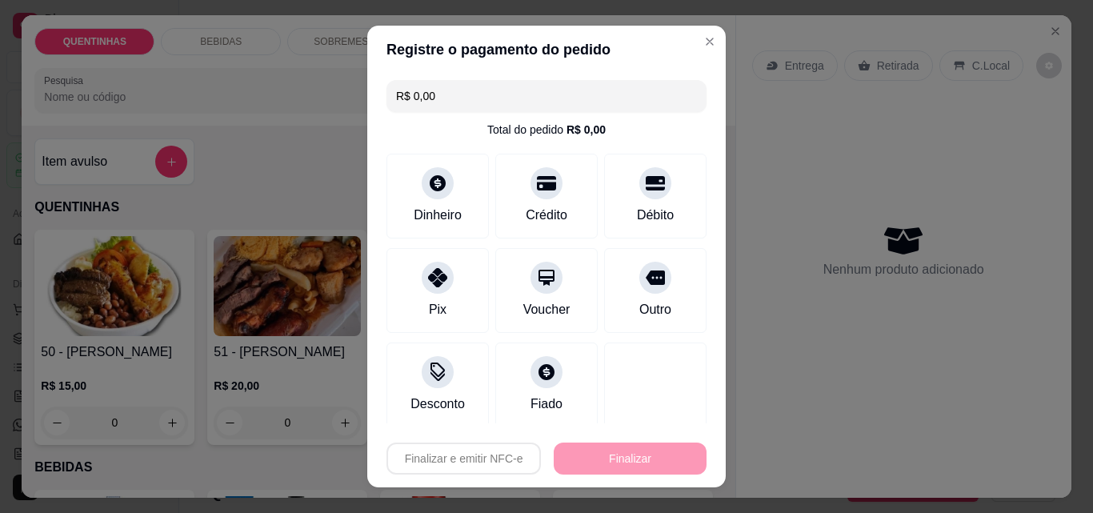
type input "-R$ 20,00"
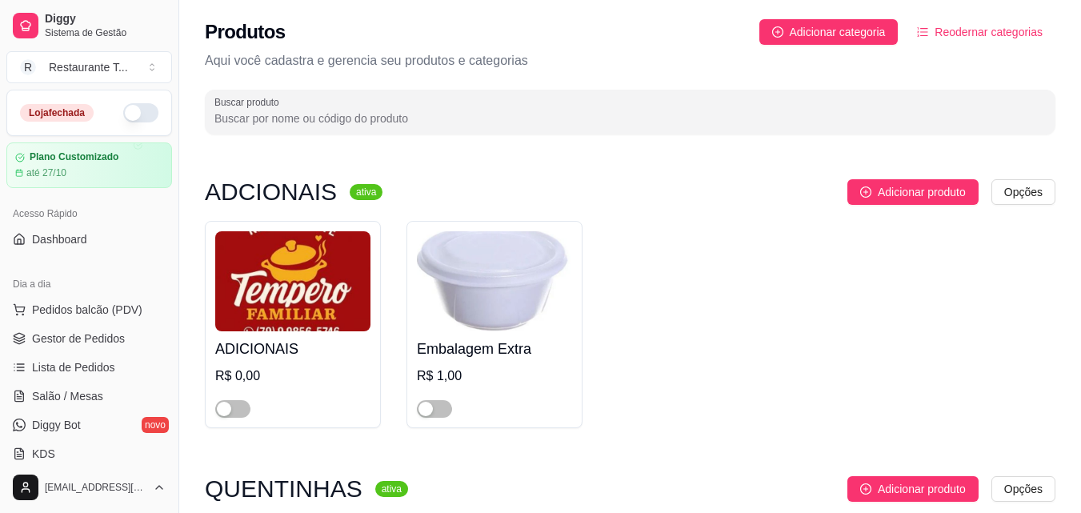
click at [126, 118] on button "button" at bounding box center [140, 112] width 35 height 19
